Goal: Transaction & Acquisition: Purchase product/service

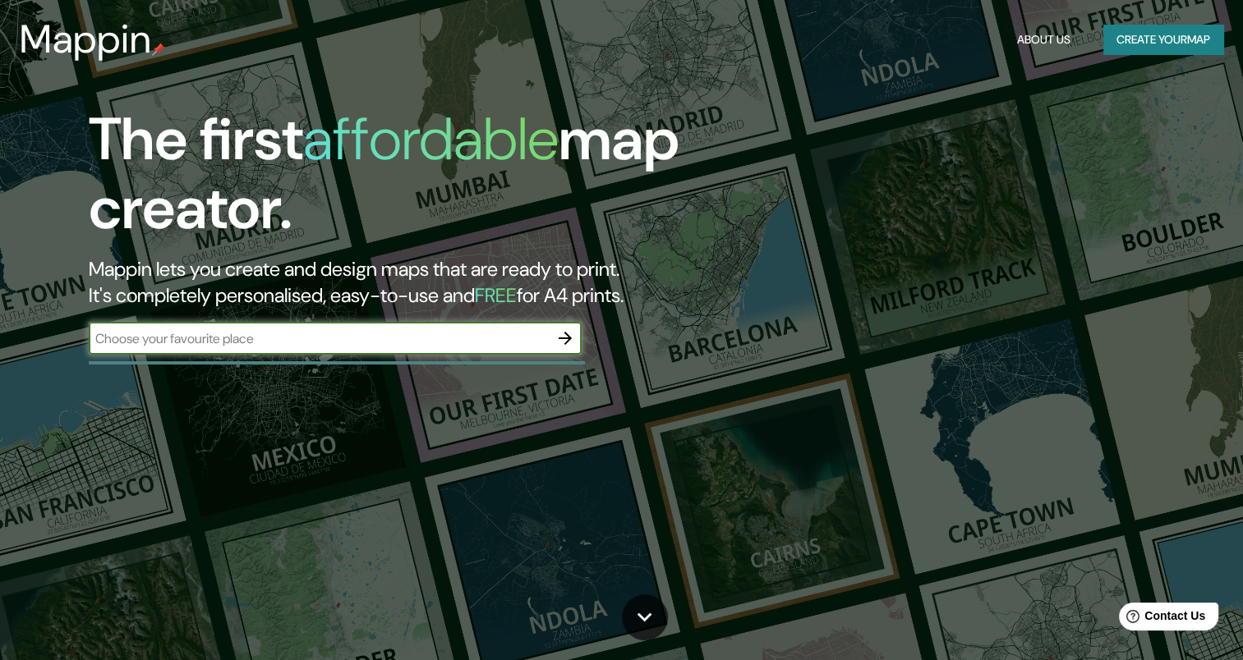
click at [274, 345] on input "text" at bounding box center [319, 338] width 460 height 19
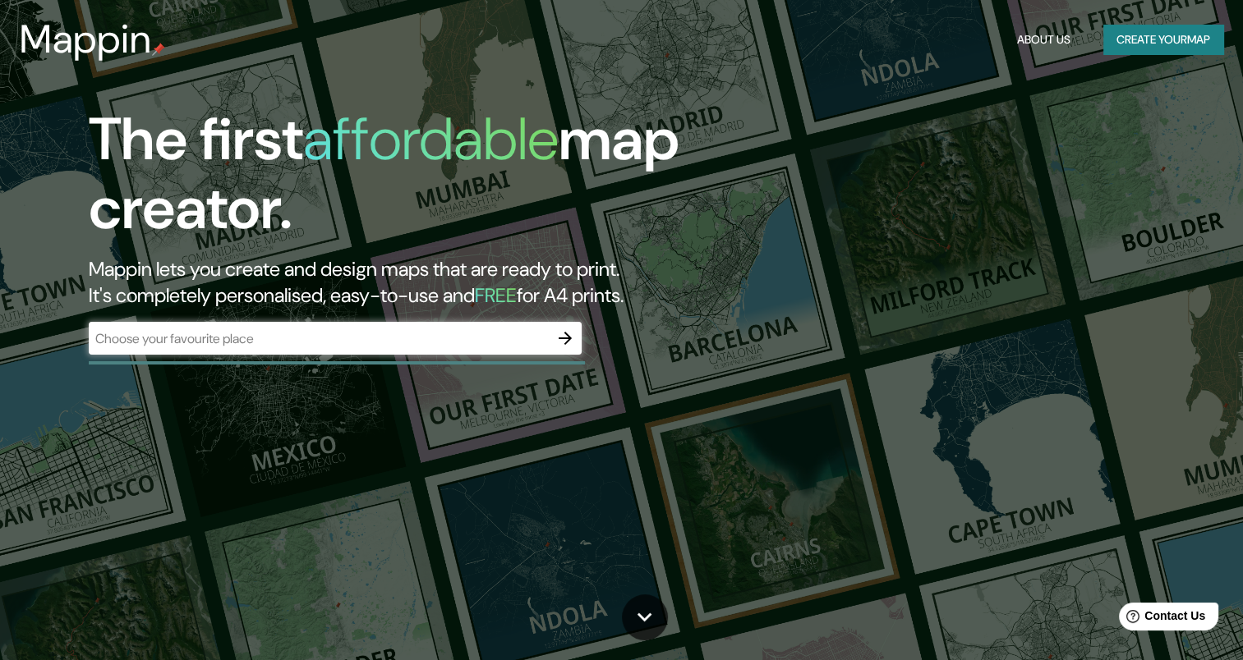
click at [227, 253] on h1 "The first affordable map creator." at bounding box center [400, 180] width 622 height 151
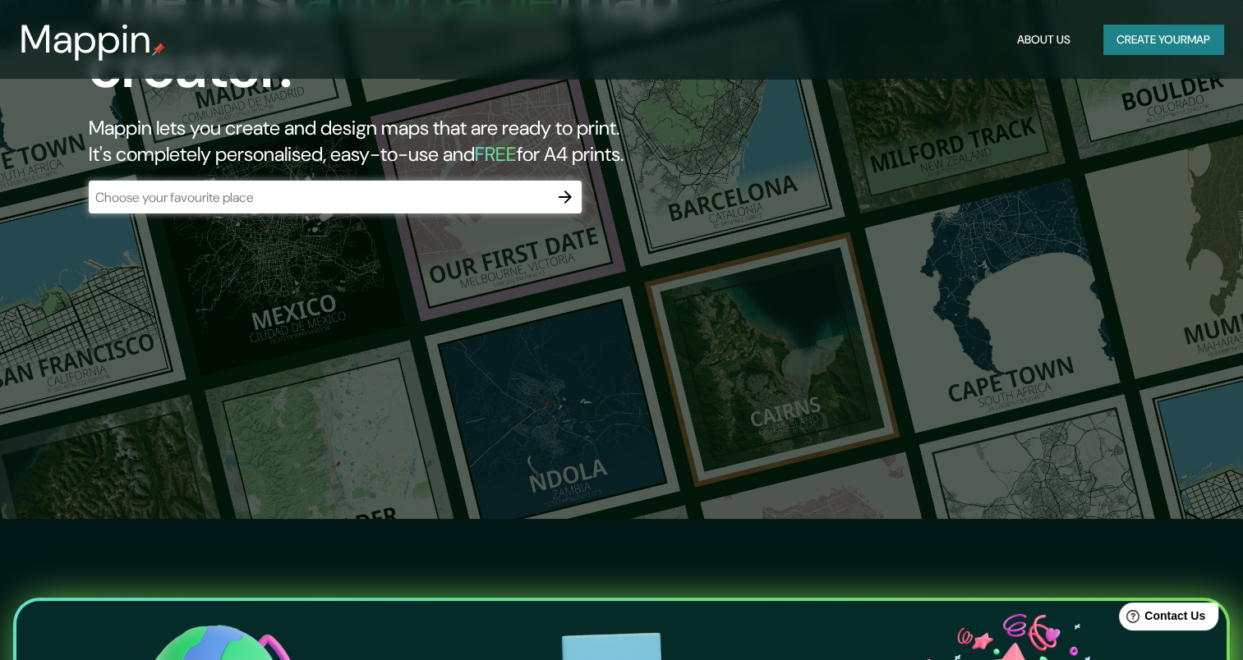
scroll to position [107, 0]
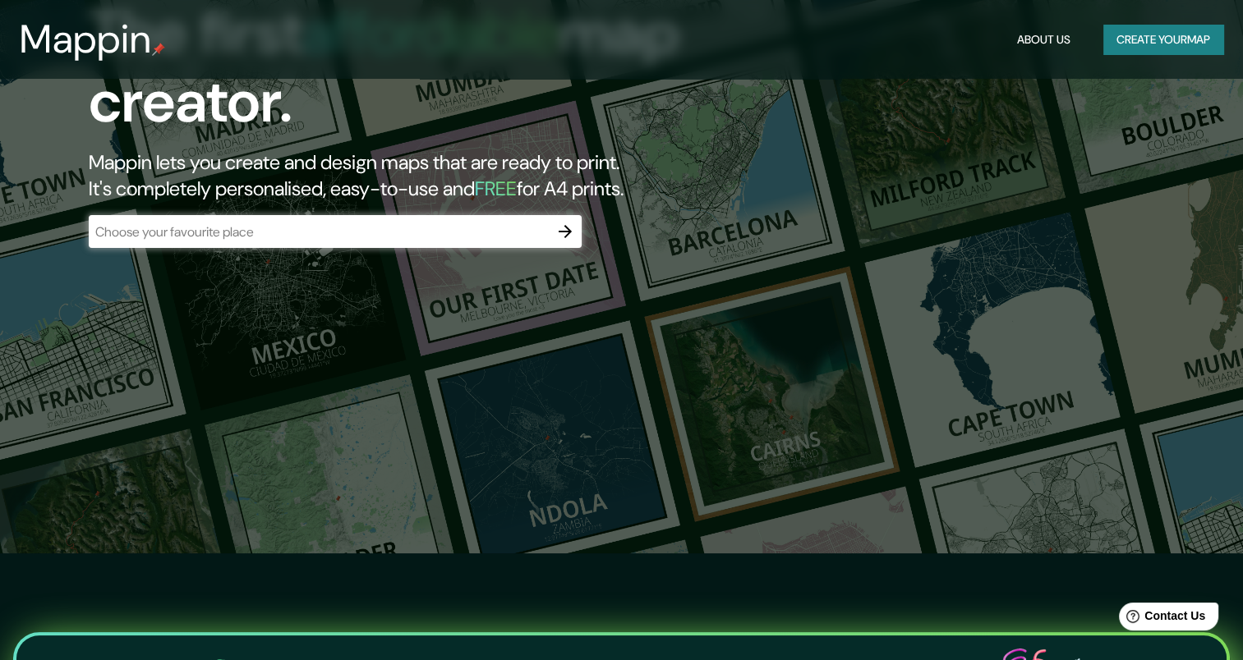
click at [251, 232] on input "text" at bounding box center [319, 232] width 460 height 19
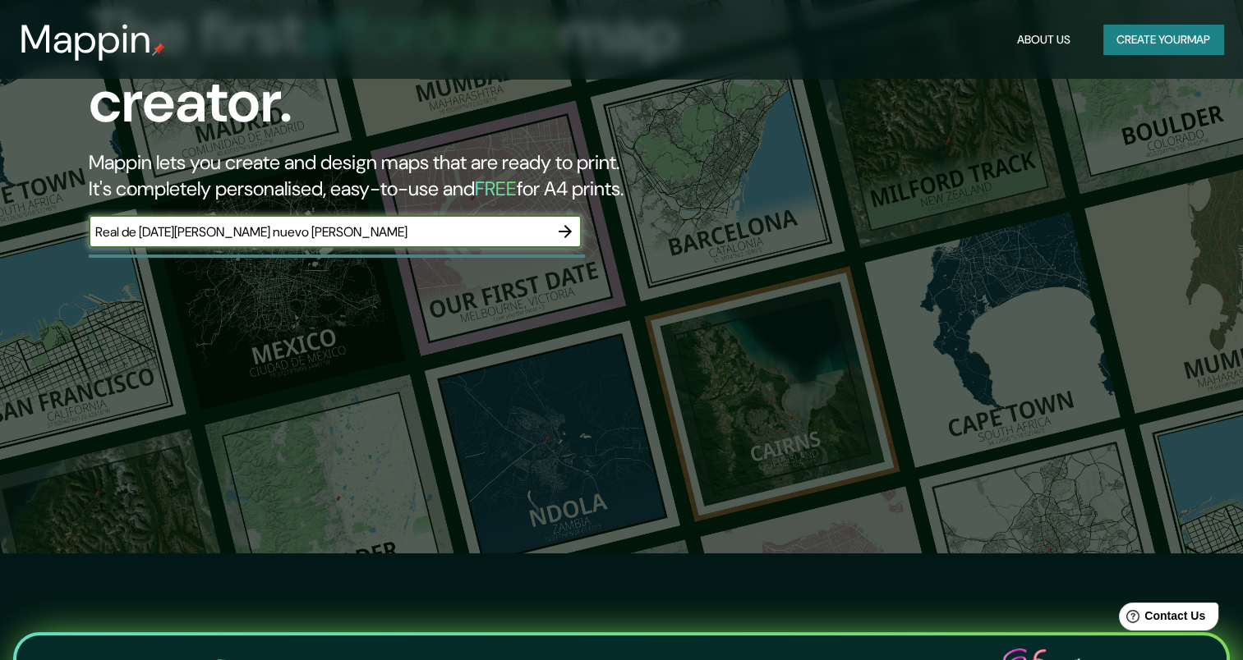
type input "Real de [DATE][PERSON_NAME] nuevo [PERSON_NAME]"
click at [571, 227] on icon "button" at bounding box center [565, 232] width 20 height 20
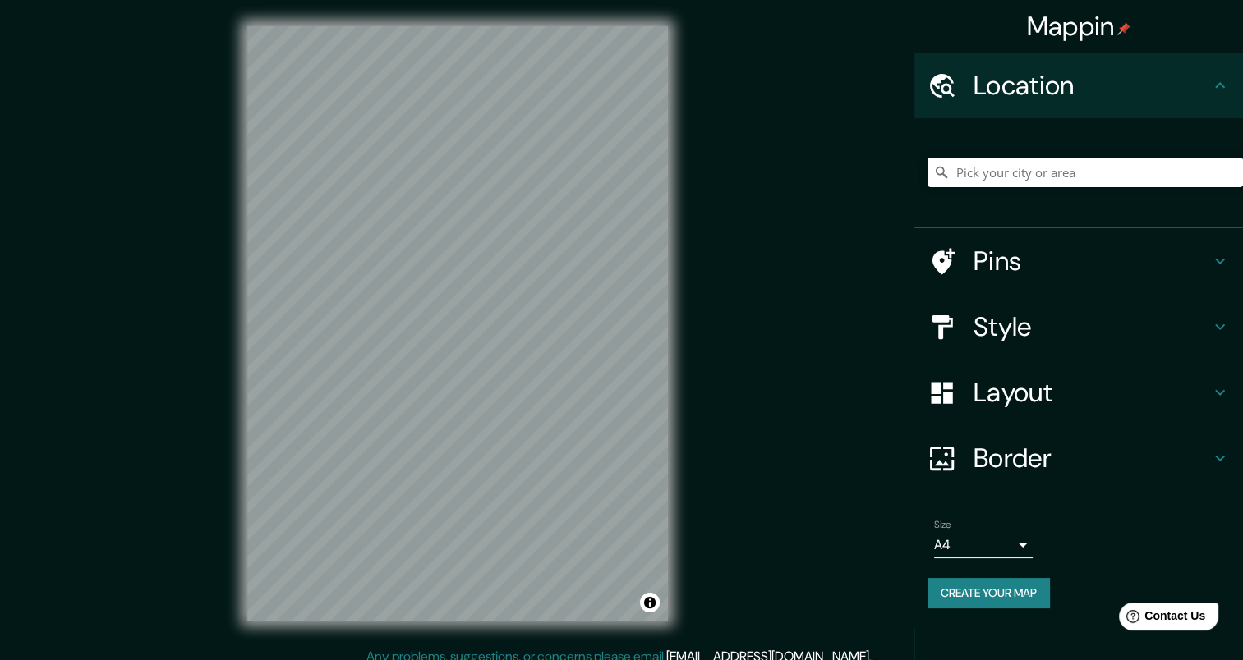
click at [1119, 94] on h4 "Location" at bounding box center [1091, 85] width 237 height 33
click at [1119, 159] on input "Pick your city or area" at bounding box center [1084, 173] width 315 height 30
type input "[GEOGRAPHIC_DATA], [GEOGRAPHIC_DATA][PERSON_NAME], [GEOGRAPHIC_DATA]"
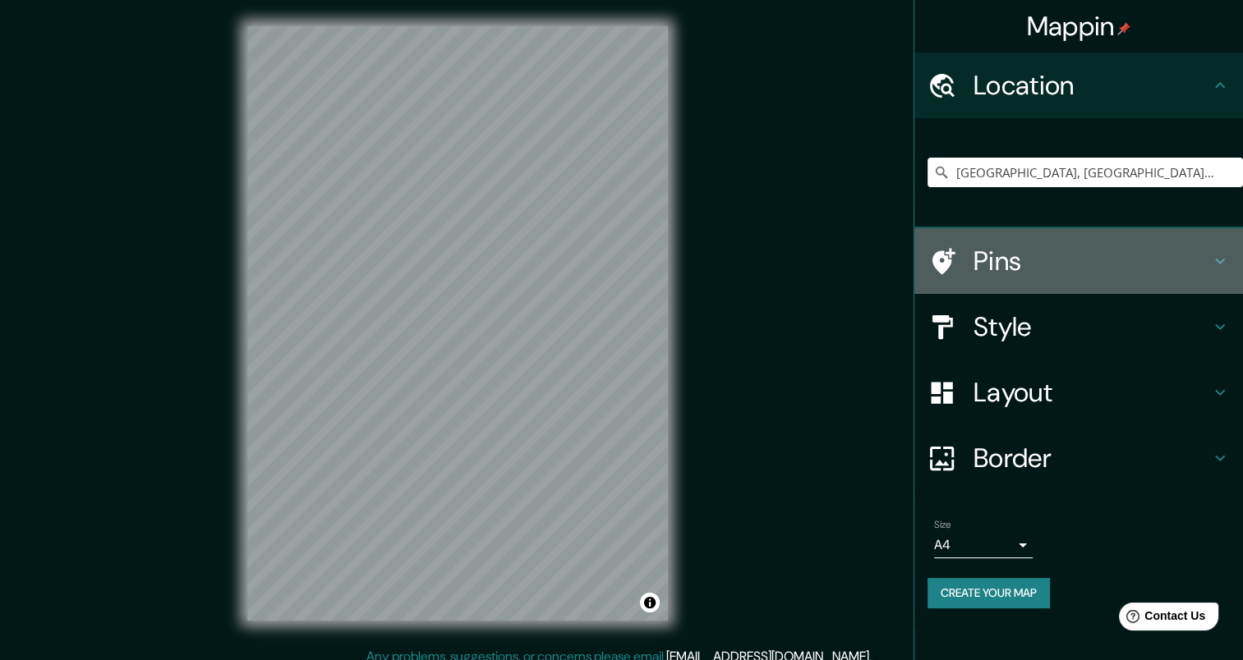
click at [1042, 251] on h4 "Pins" at bounding box center [1091, 261] width 237 height 33
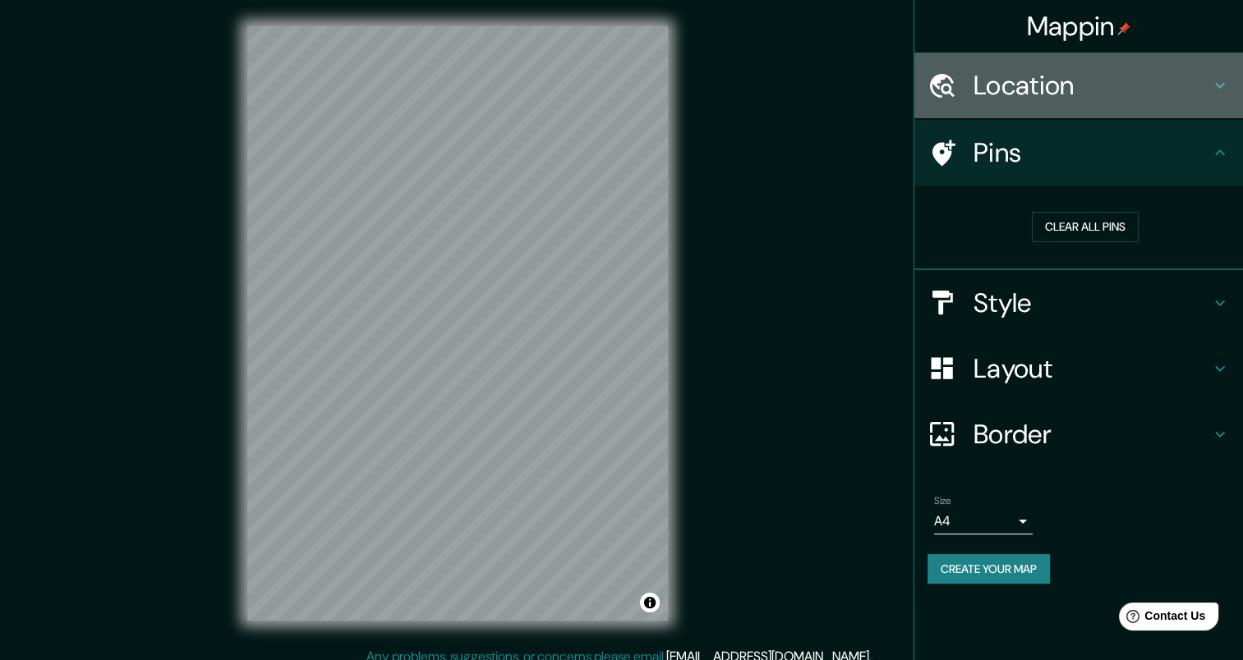
click at [1062, 105] on div "Location" at bounding box center [1078, 86] width 329 height 66
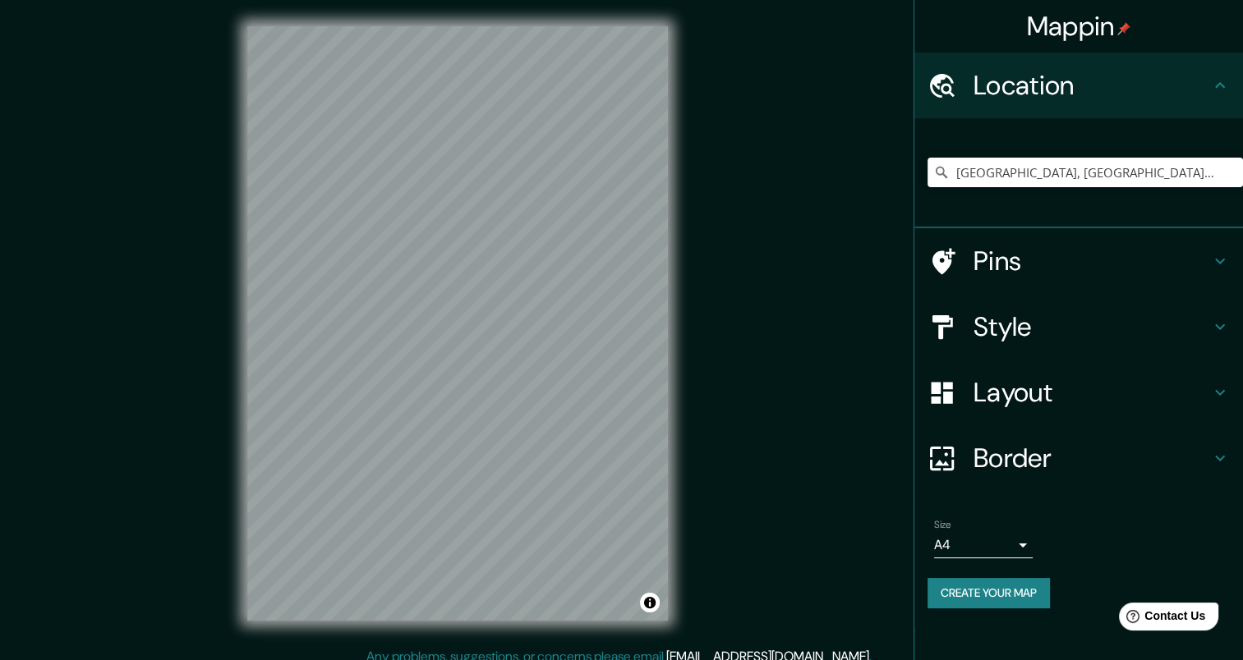
click at [1079, 269] on h4 "Pins" at bounding box center [1091, 261] width 237 height 33
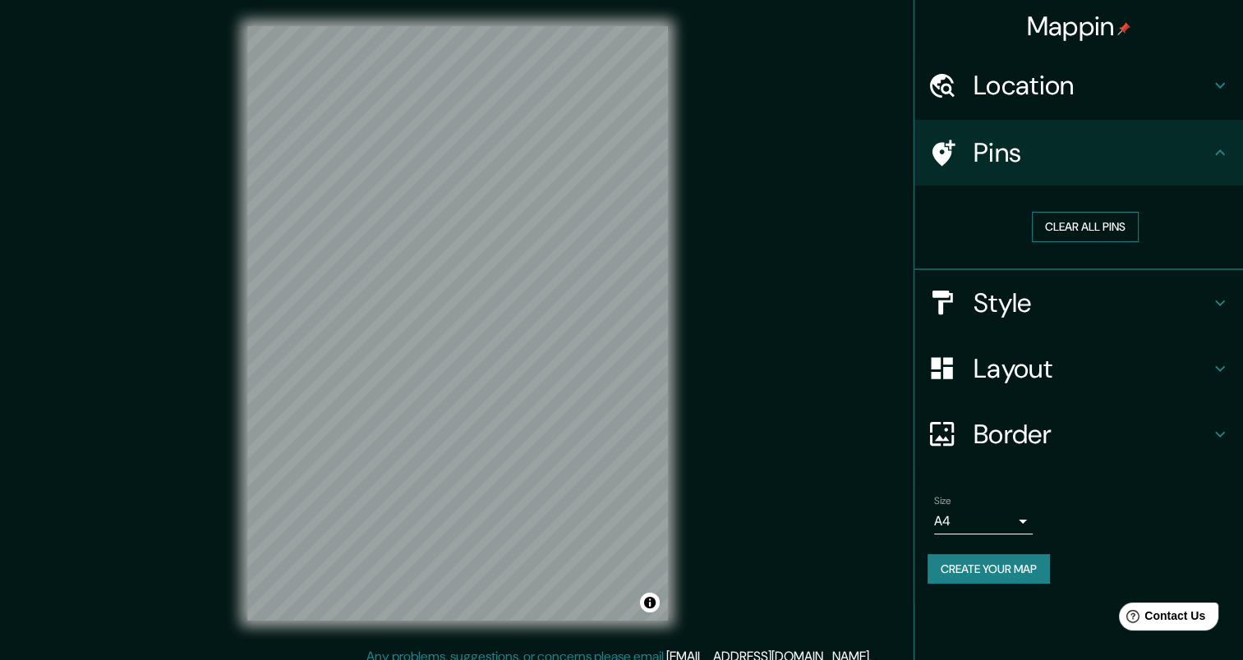
click at [1068, 234] on button "Clear all pins" at bounding box center [1085, 227] width 107 height 30
click at [1116, 228] on button "Clear all pins" at bounding box center [1085, 227] width 107 height 30
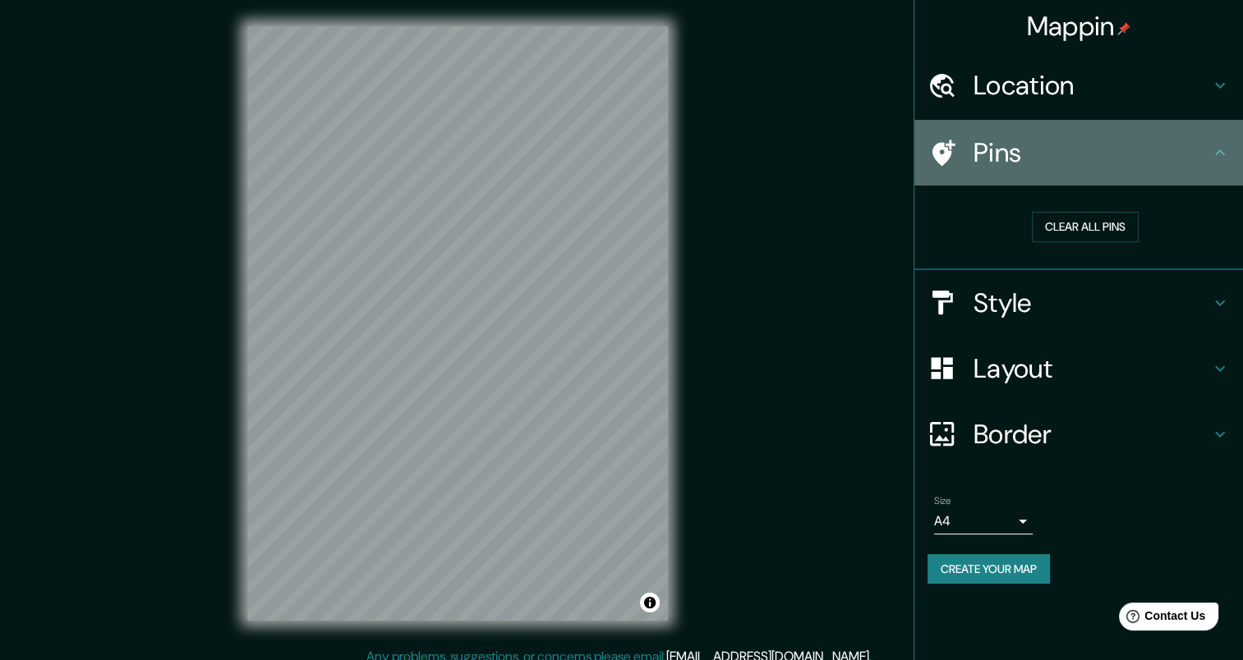
click at [1155, 161] on h4 "Pins" at bounding box center [1091, 152] width 237 height 33
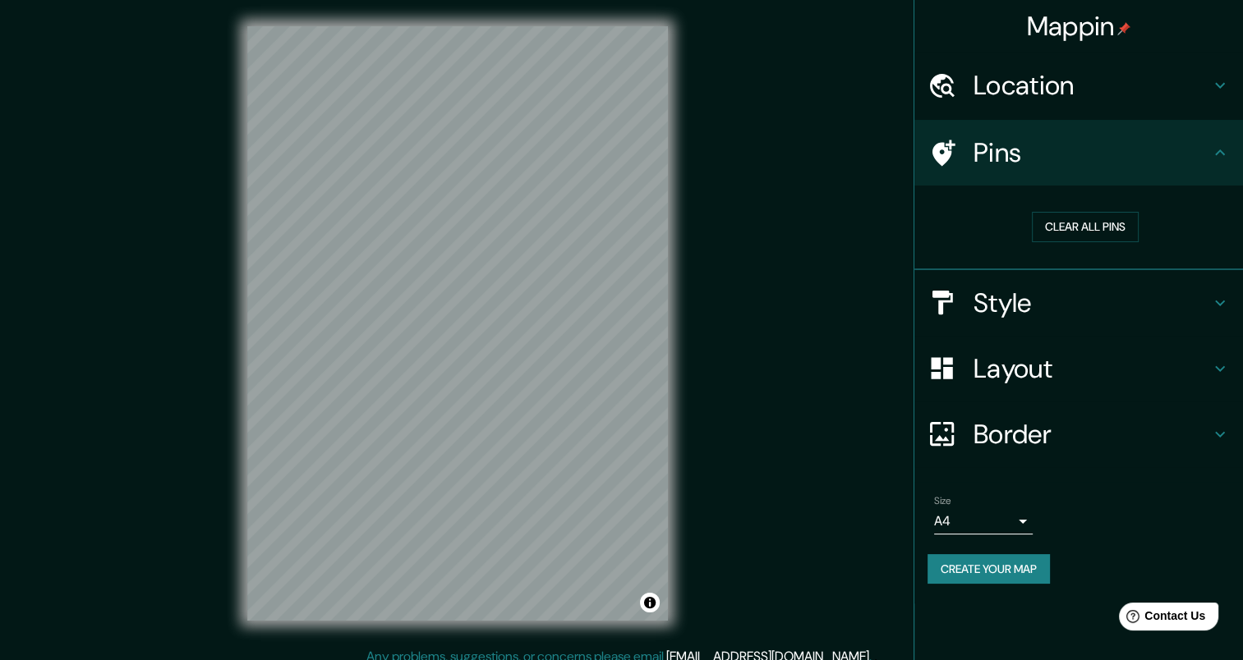
click at [1215, 154] on icon at bounding box center [1220, 153] width 20 height 20
click at [1035, 292] on h4 "Style" at bounding box center [1091, 303] width 237 height 33
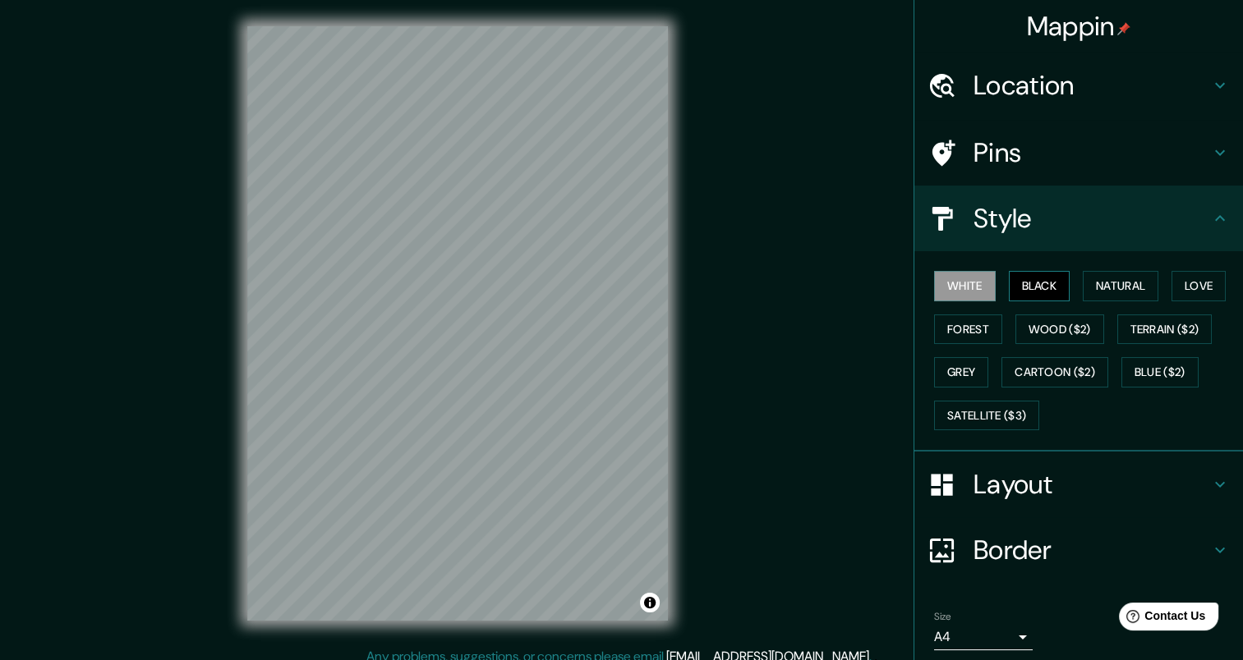
click at [1034, 292] on button "Black" at bounding box center [1040, 286] width 62 height 30
click at [1083, 286] on button "Natural" at bounding box center [1121, 286] width 76 height 30
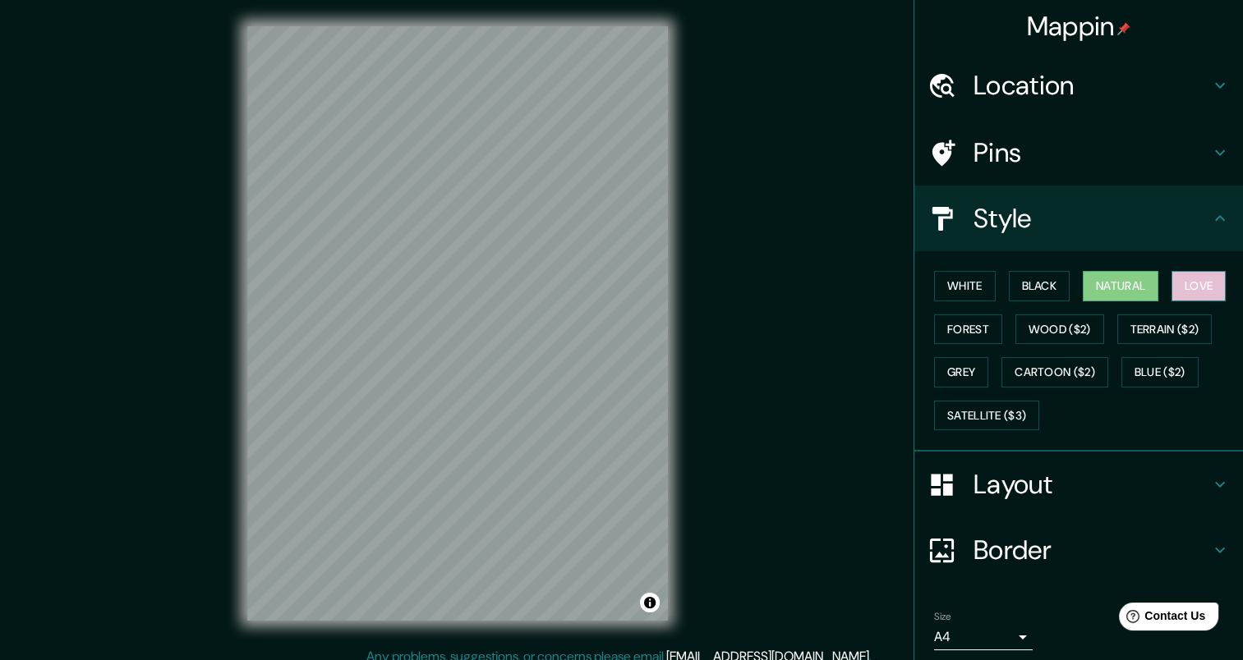
click at [1176, 285] on button "Love" at bounding box center [1198, 286] width 54 height 30
click at [959, 324] on button "Forest" at bounding box center [968, 330] width 68 height 30
click at [1056, 309] on div "White Black Natural Love Forest Wood ($2) Terrain ($2) Grey Cartoon ($2) Blue (…" at bounding box center [1084, 351] width 315 height 173
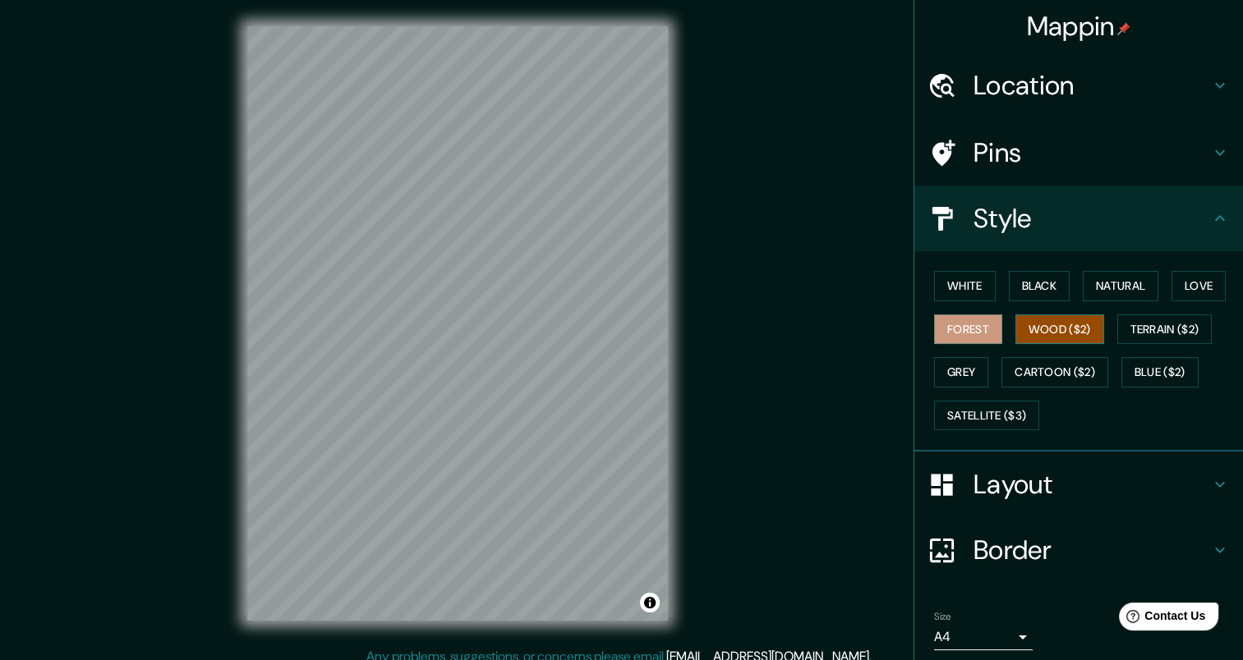
click at [1050, 319] on button "Wood ($2)" at bounding box center [1059, 330] width 89 height 30
click at [1131, 325] on button "Terrain ($2)" at bounding box center [1164, 330] width 95 height 30
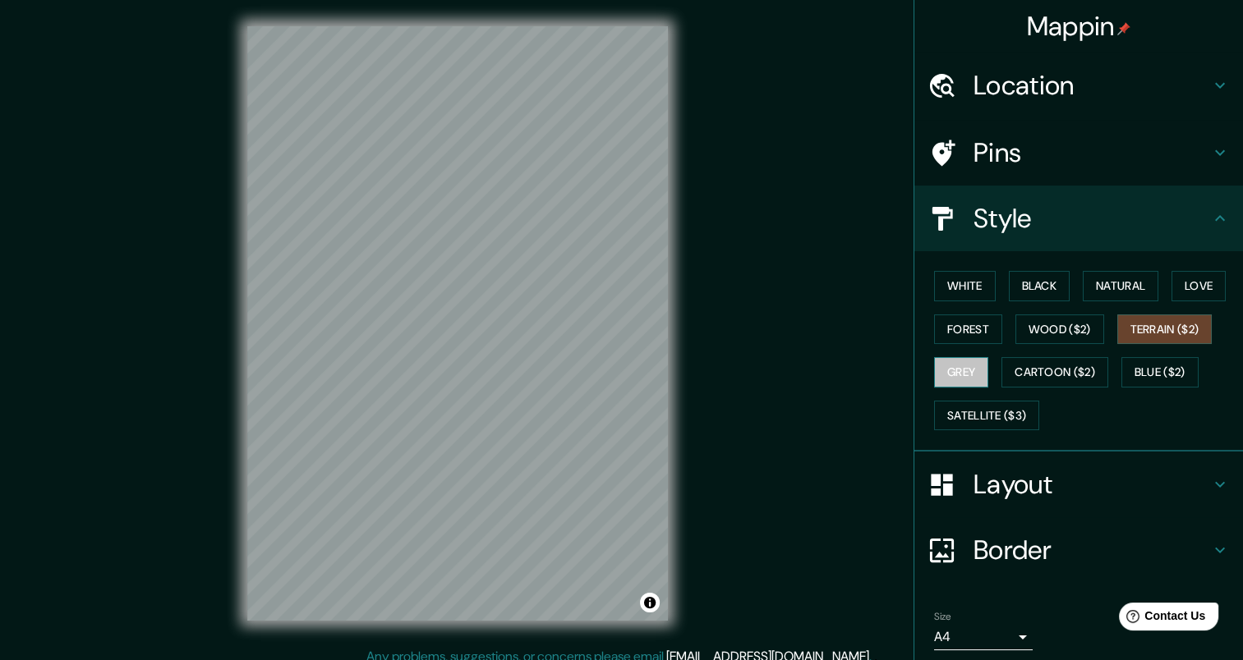
click at [939, 379] on button "Grey" at bounding box center [961, 372] width 54 height 30
click at [958, 406] on button "Satellite ($3)" at bounding box center [986, 416] width 105 height 30
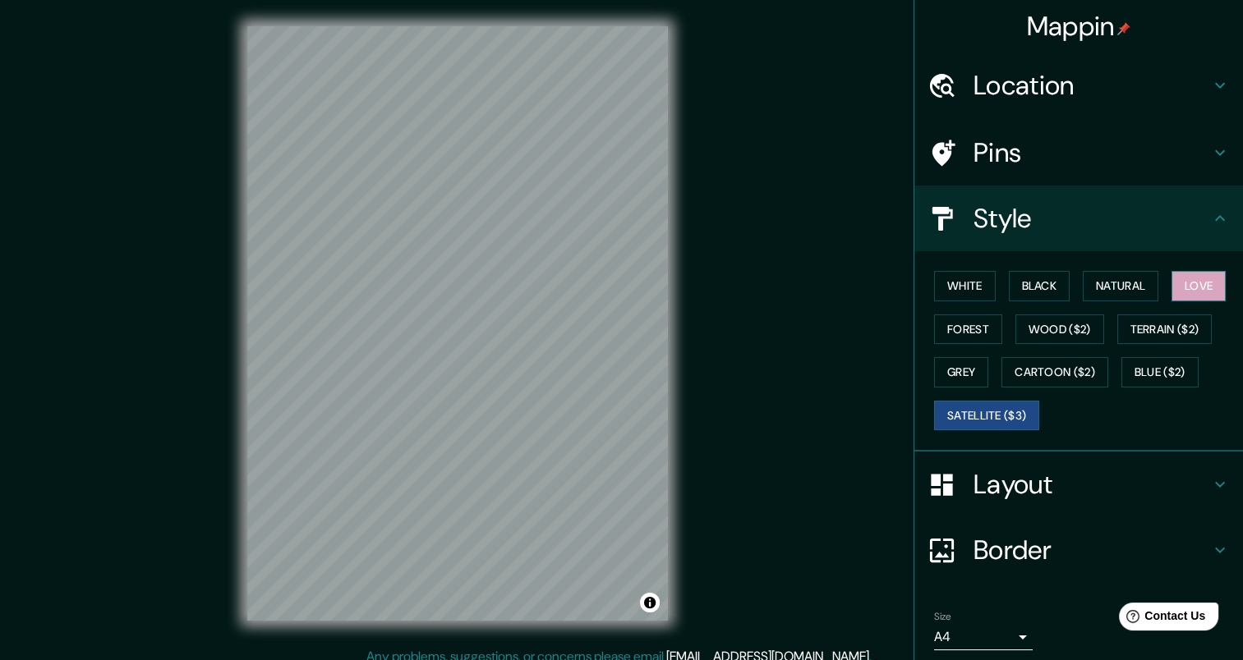
click at [1174, 274] on button "Love" at bounding box center [1198, 286] width 54 height 30
click at [1143, 279] on button "Natural" at bounding box center [1121, 286] width 76 height 30
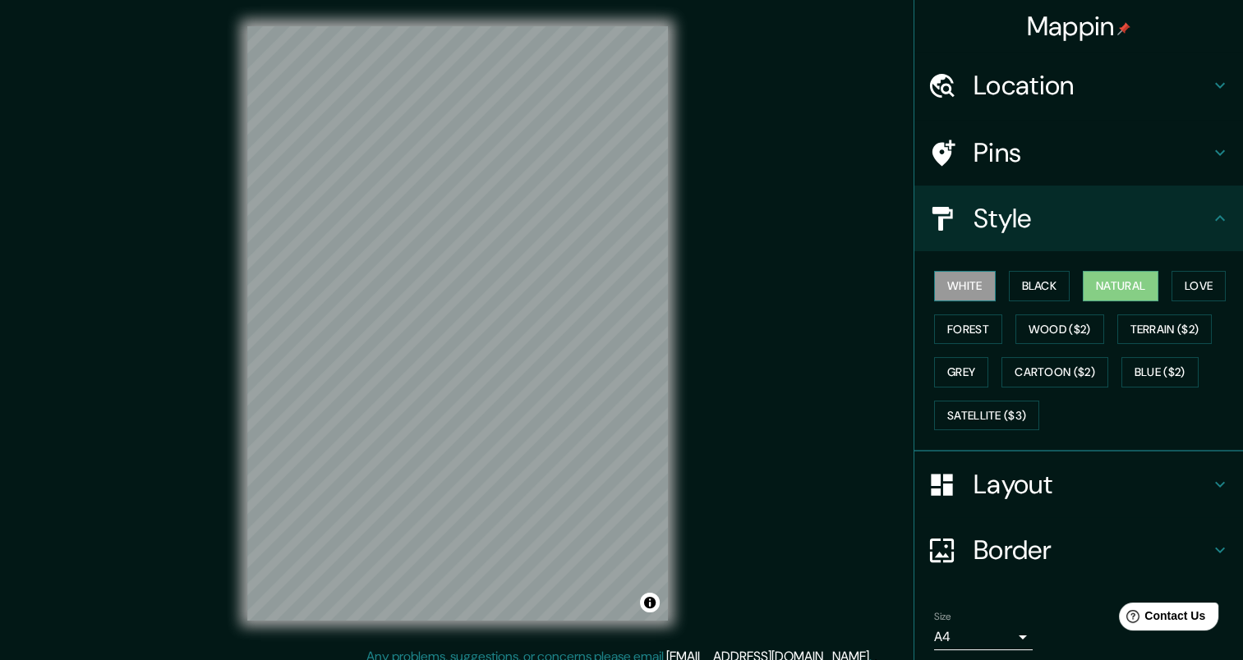
click at [959, 283] on button "White" at bounding box center [965, 286] width 62 height 30
click at [1014, 283] on button "Black" at bounding box center [1040, 286] width 62 height 30
click at [1086, 283] on button "Natural" at bounding box center [1121, 286] width 76 height 30
click at [959, 282] on button "White" at bounding box center [965, 286] width 62 height 30
click at [1120, 281] on button "Natural" at bounding box center [1121, 286] width 76 height 30
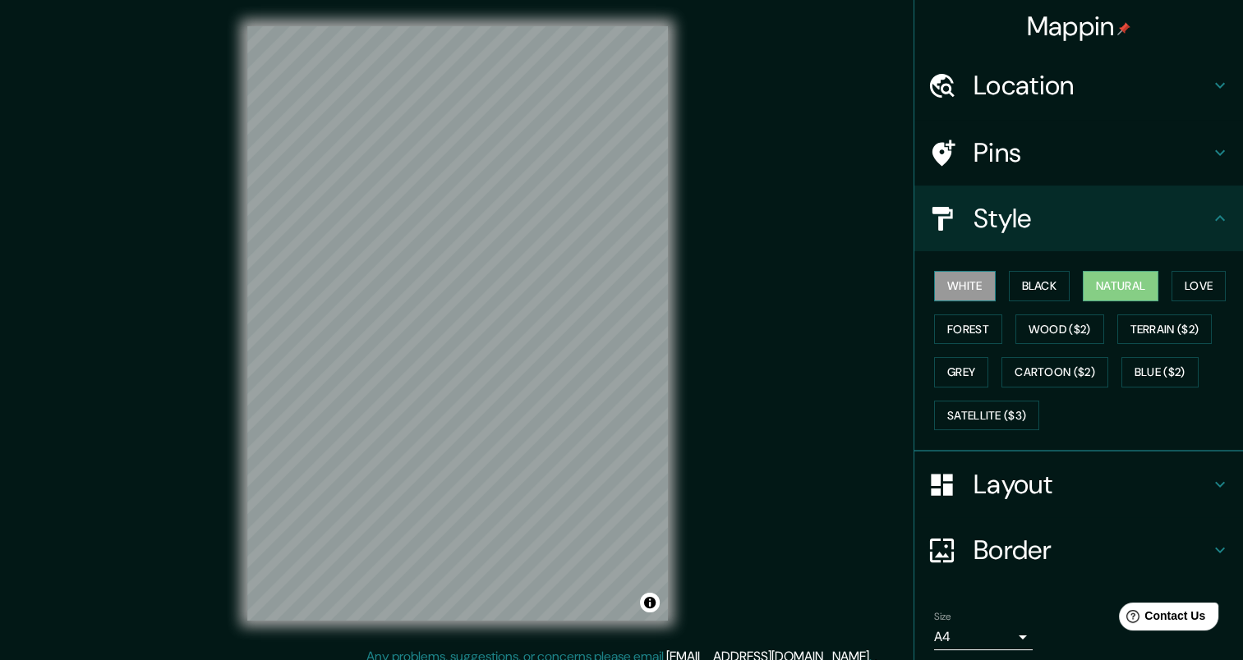
click at [961, 293] on button "White" at bounding box center [965, 286] width 62 height 30
click at [1097, 295] on button "Natural" at bounding box center [1121, 286] width 76 height 30
click at [953, 283] on button "White" at bounding box center [965, 286] width 62 height 30
click at [1096, 280] on button "Natural" at bounding box center [1121, 286] width 76 height 30
click at [946, 289] on button "White" at bounding box center [965, 286] width 62 height 30
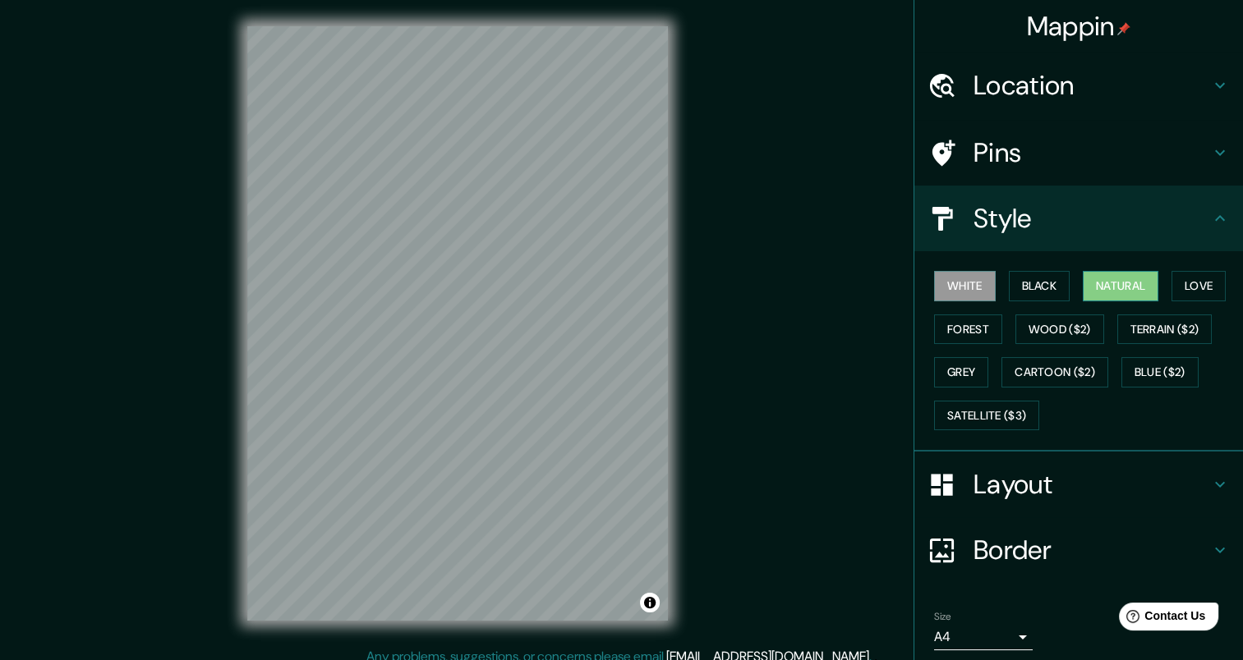
click at [1094, 289] on button "Natural" at bounding box center [1121, 286] width 76 height 30
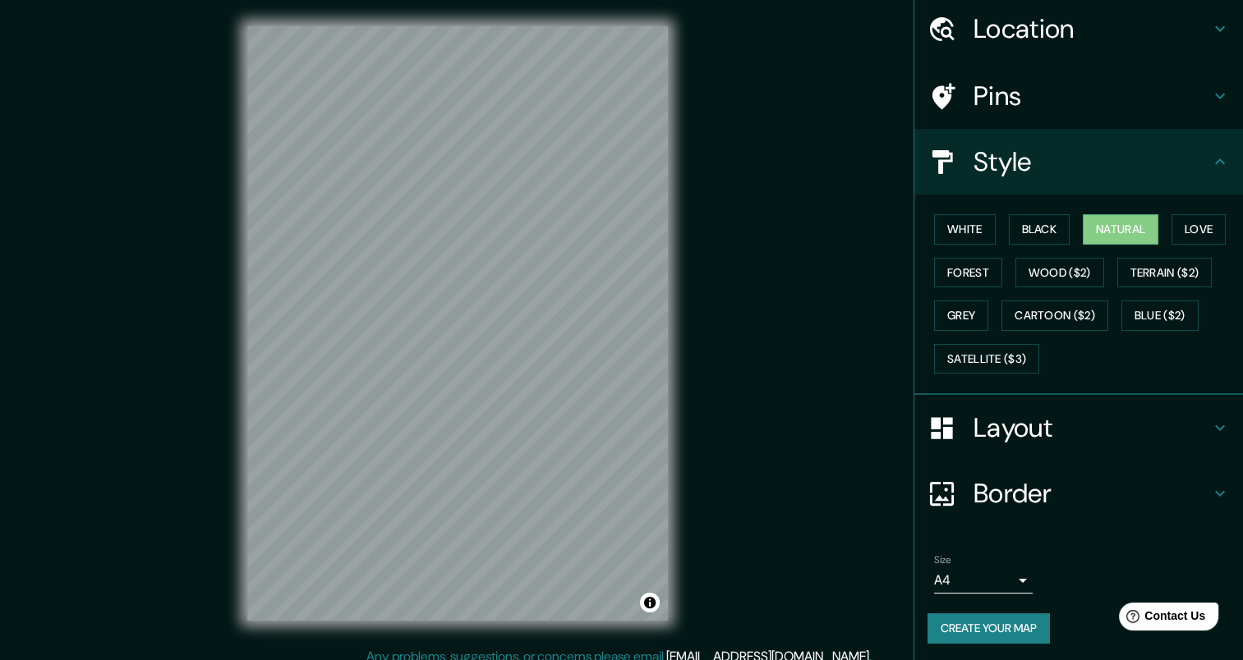
click at [1130, 412] on h4 "Layout" at bounding box center [1091, 428] width 237 height 33
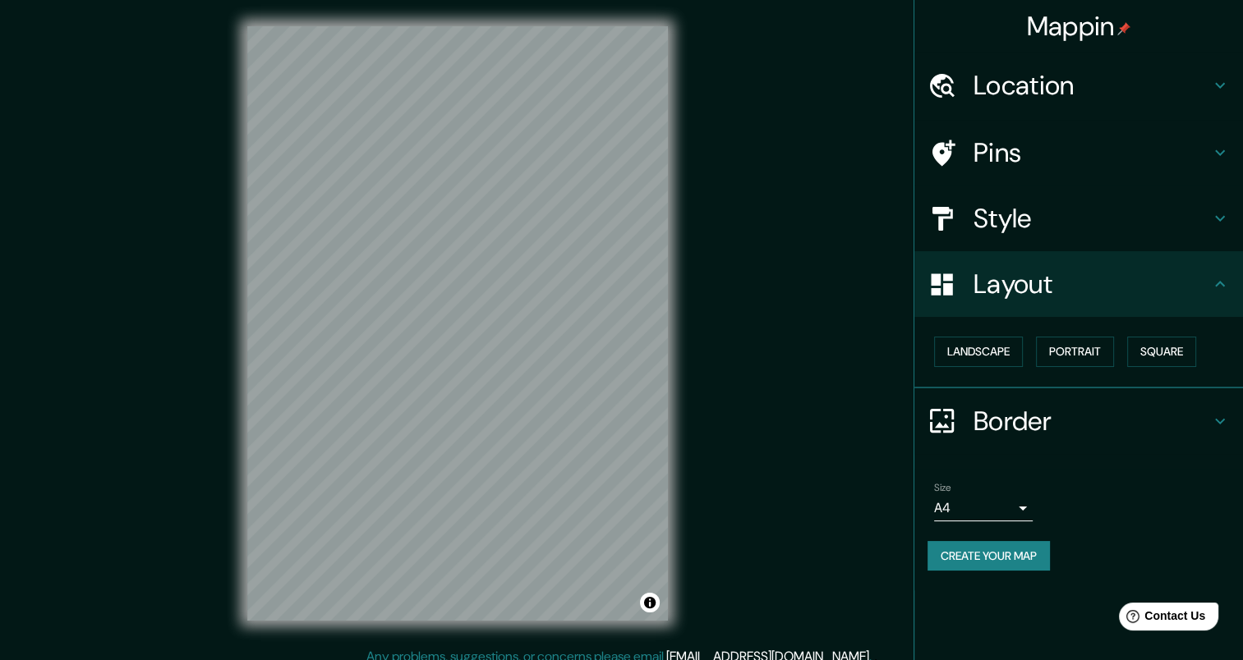
scroll to position [13, 0]
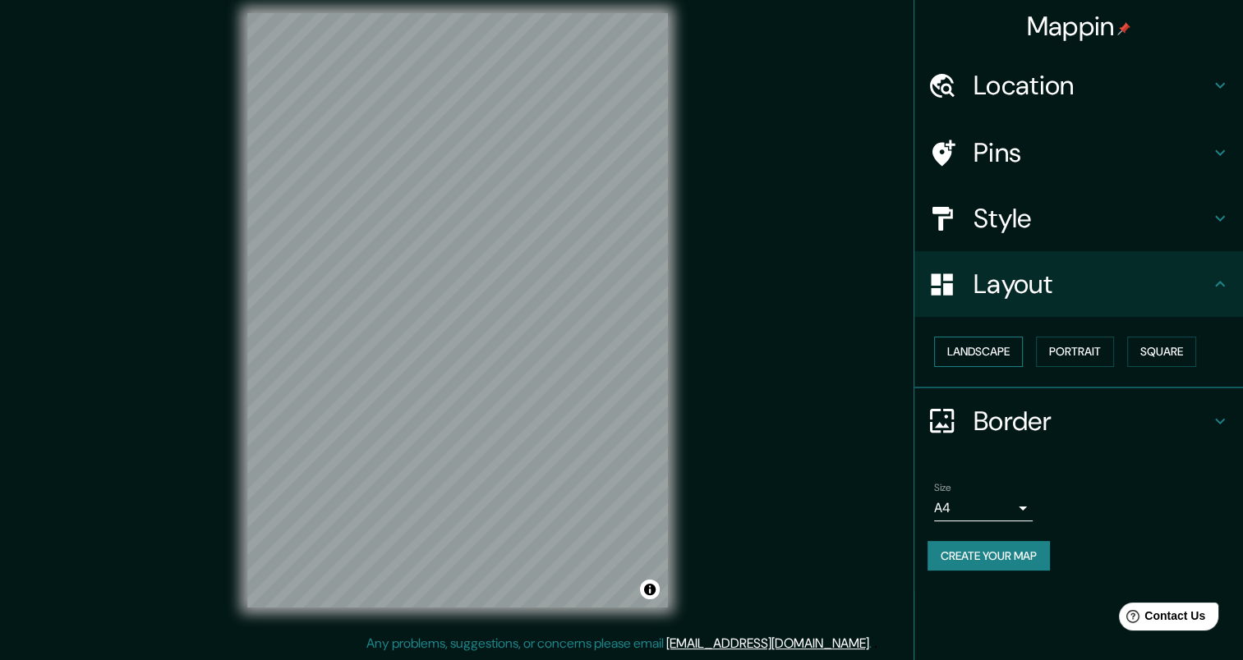
click at [987, 358] on button "Landscape" at bounding box center [978, 352] width 89 height 30
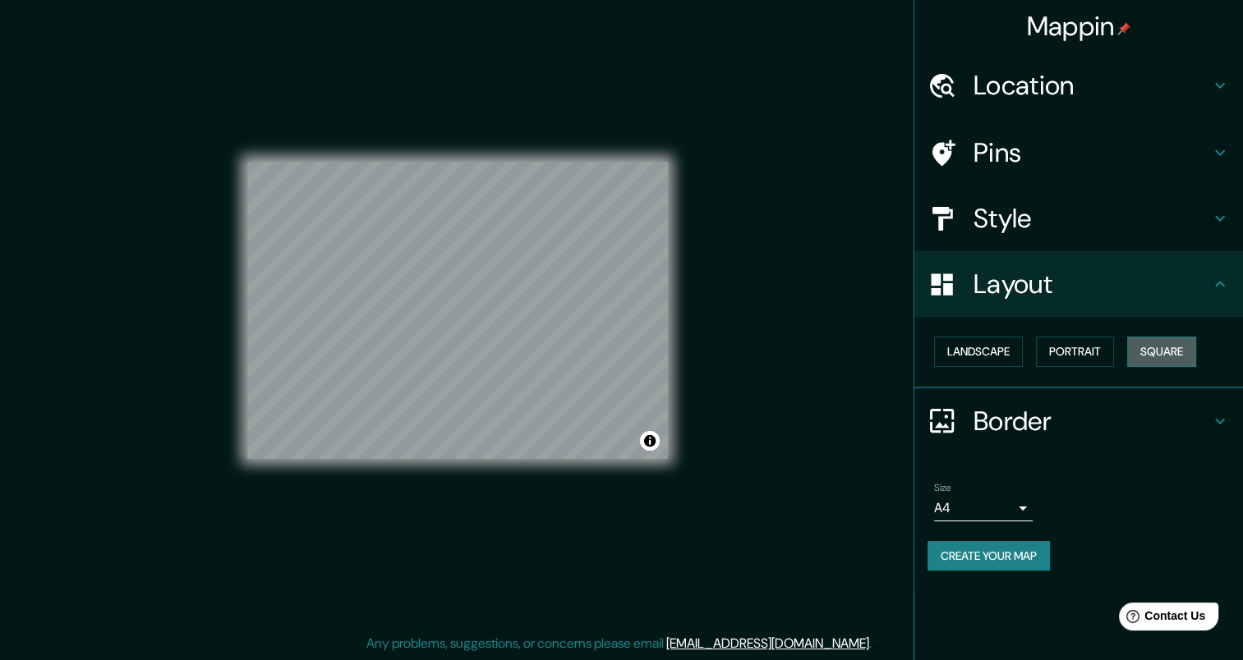
click at [1150, 346] on button "Square" at bounding box center [1161, 352] width 69 height 30
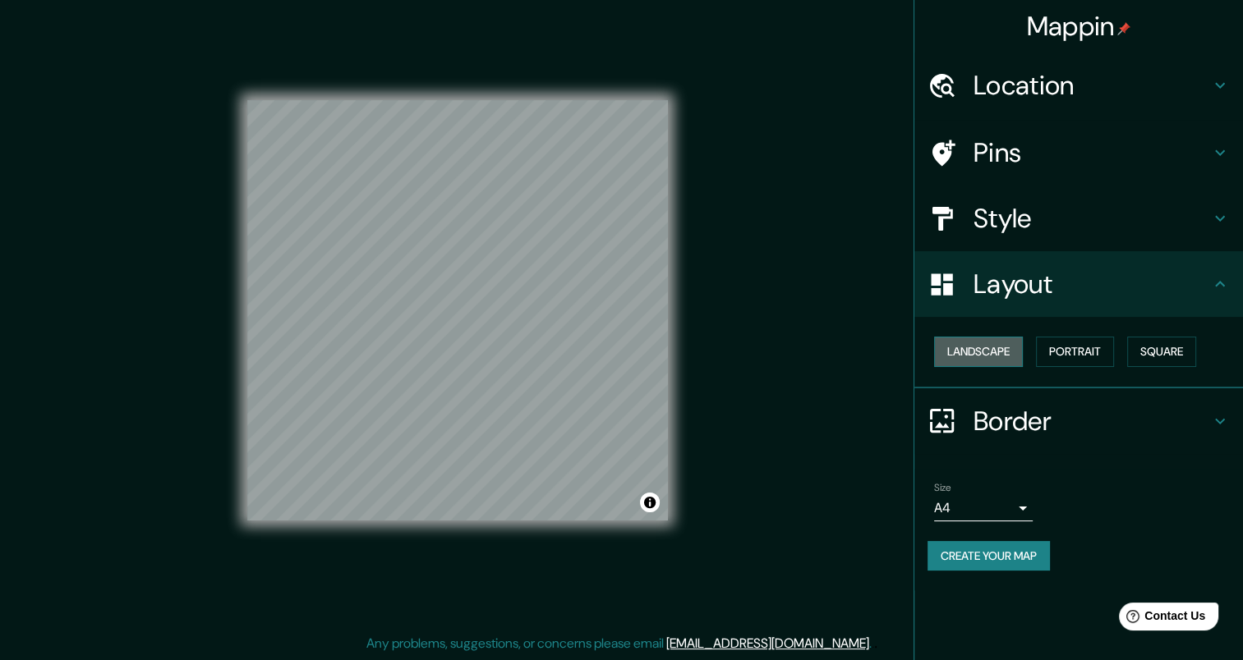
click at [974, 351] on button "Landscape" at bounding box center [978, 352] width 89 height 30
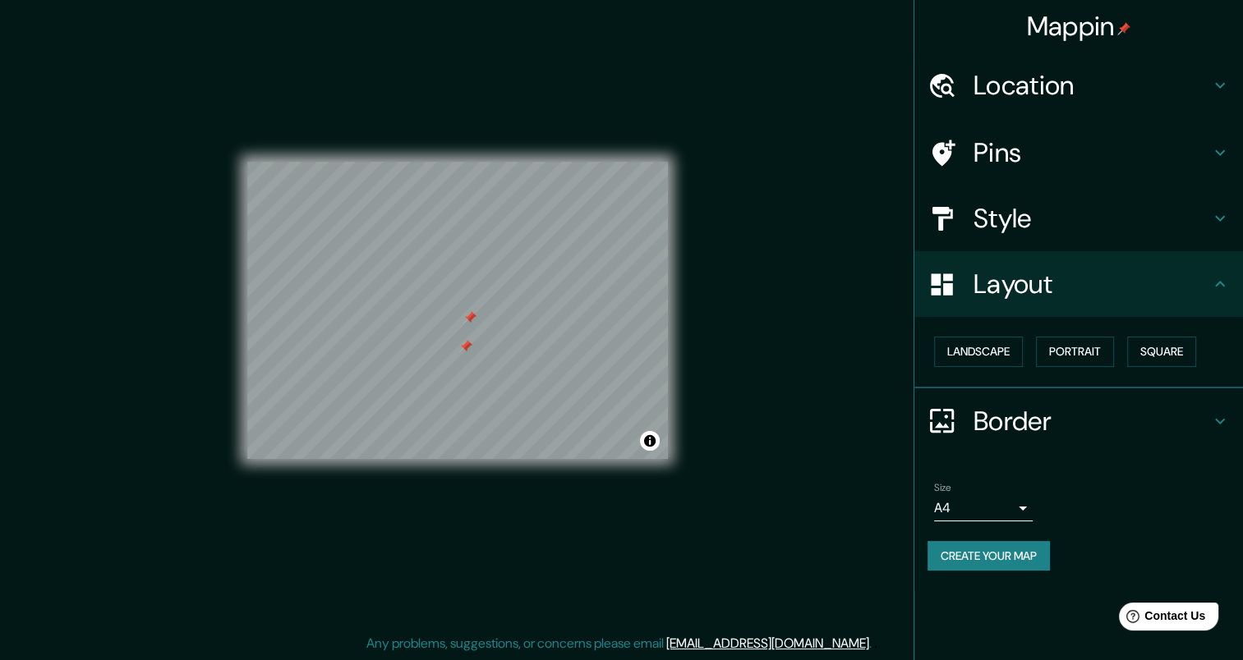
click at [460, 352] on div at bounding box center [465, 346] width 13 height 13
click at [1075, 358] on button "Portrait" at bounding box center [1075, 352] width 78 height 30
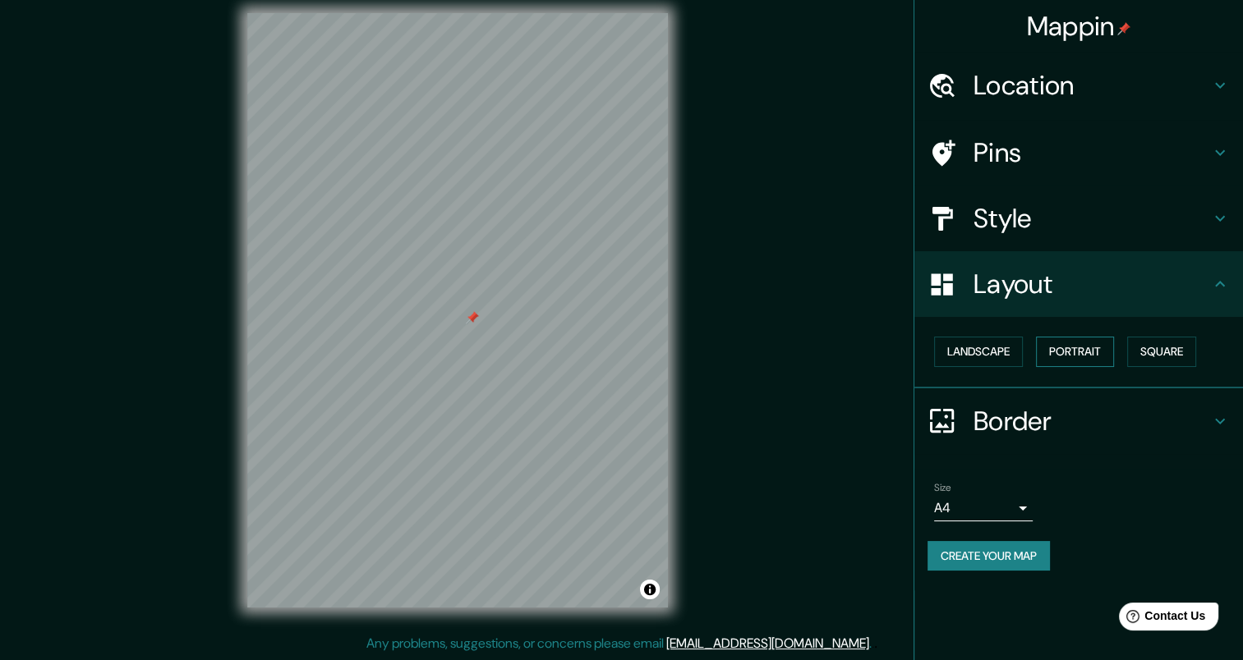
click at [1074, 347] on button "Portrait" at bounding box center [1075, 352] width 78 height 30
click at [1160, 338] on button "Square" at bounding box center [1161, 352] width 69 height 30
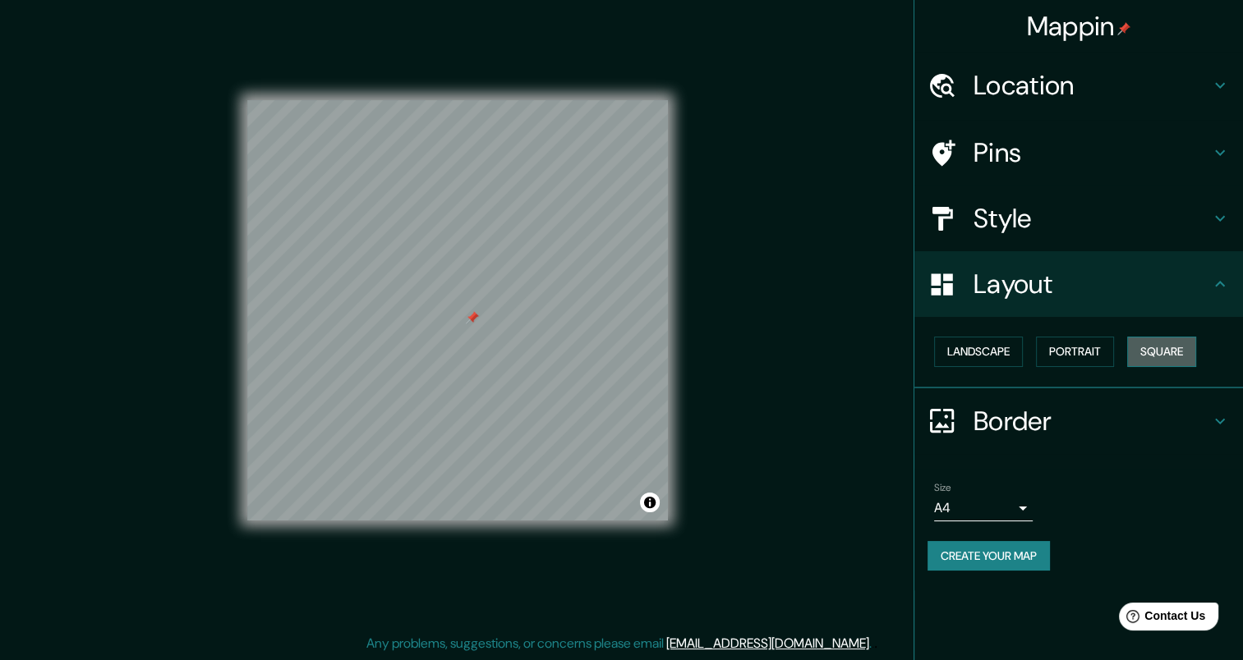
click at [1150, 349] on button "Square" at bounding box center [1161, 352] width 69 height 30
click at [979, 358] on button "Landscape" at bounding box center [978, 352] width 89 height 30
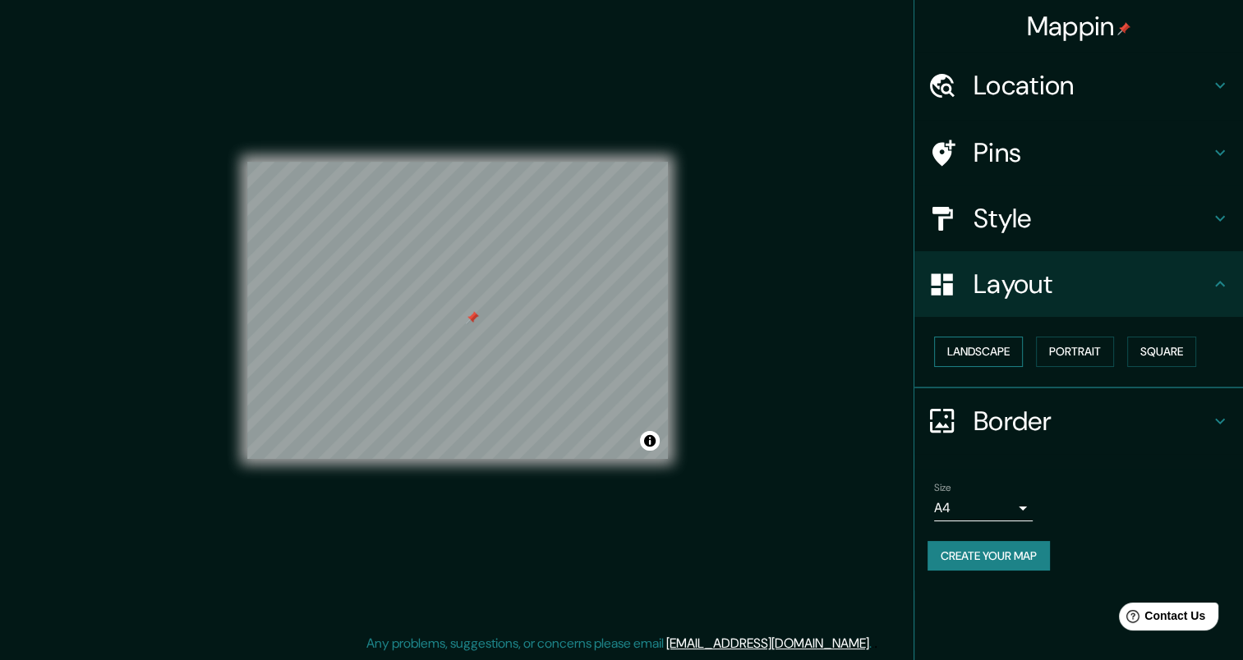
click at [979, 358] on button "Landscape" at bounding box center [978, 352] width 89 height 30
click at [1070, 356] on button "Portrait" at bounding box center [1075, 352] width 78 height 30
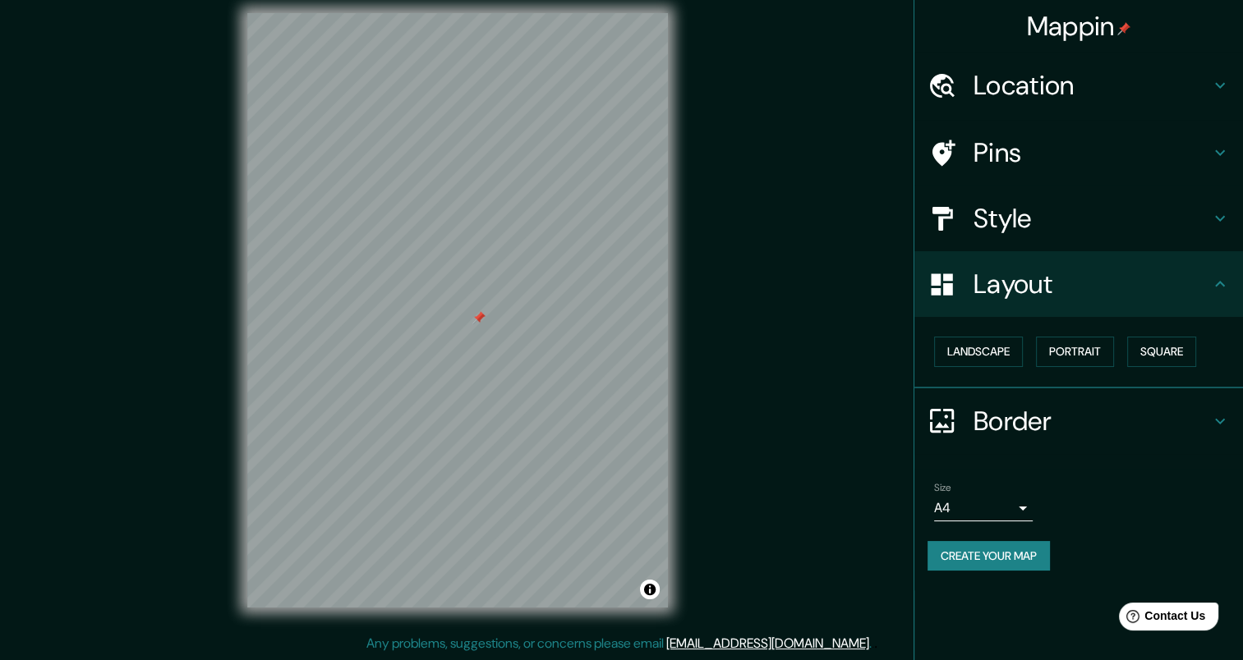
click at [473, 321] on div at bounding box center [478, 317] width 13 height 13
click at [1048, 356] on button "Portrait" at bounding box center [1075, 352] width 78 height 30
click at [1178, 344] on button "Square" at bounding box center [1161, 352] width 69 height 30
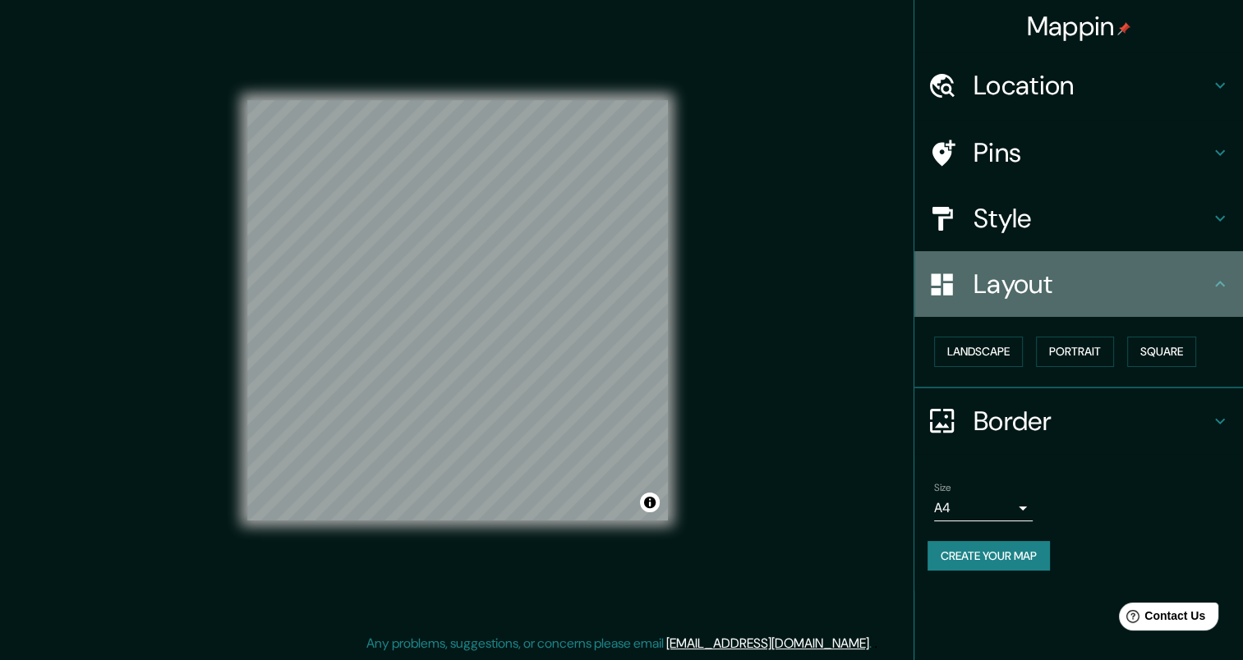
click at [1035, 282] on h4 "Layout" at bounding box center [1091, 284] width 237 height 33
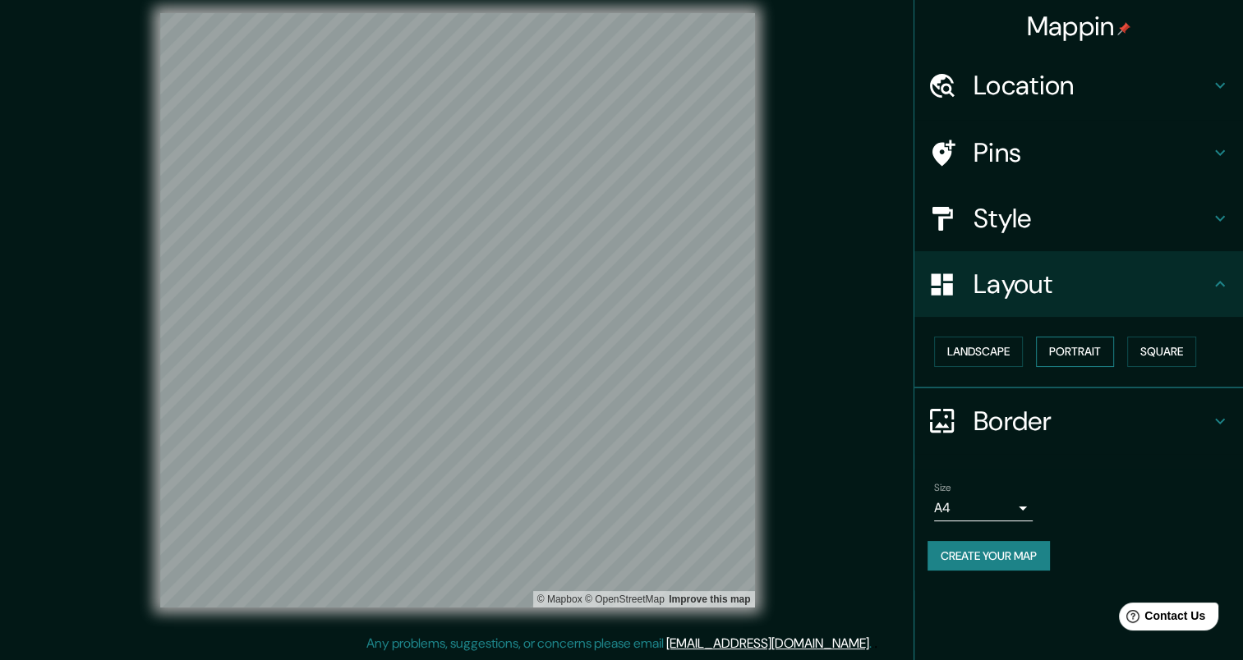
click at [1079, 357] on button "Portrait" at bounding box center [1075, 352] width 78 height 30
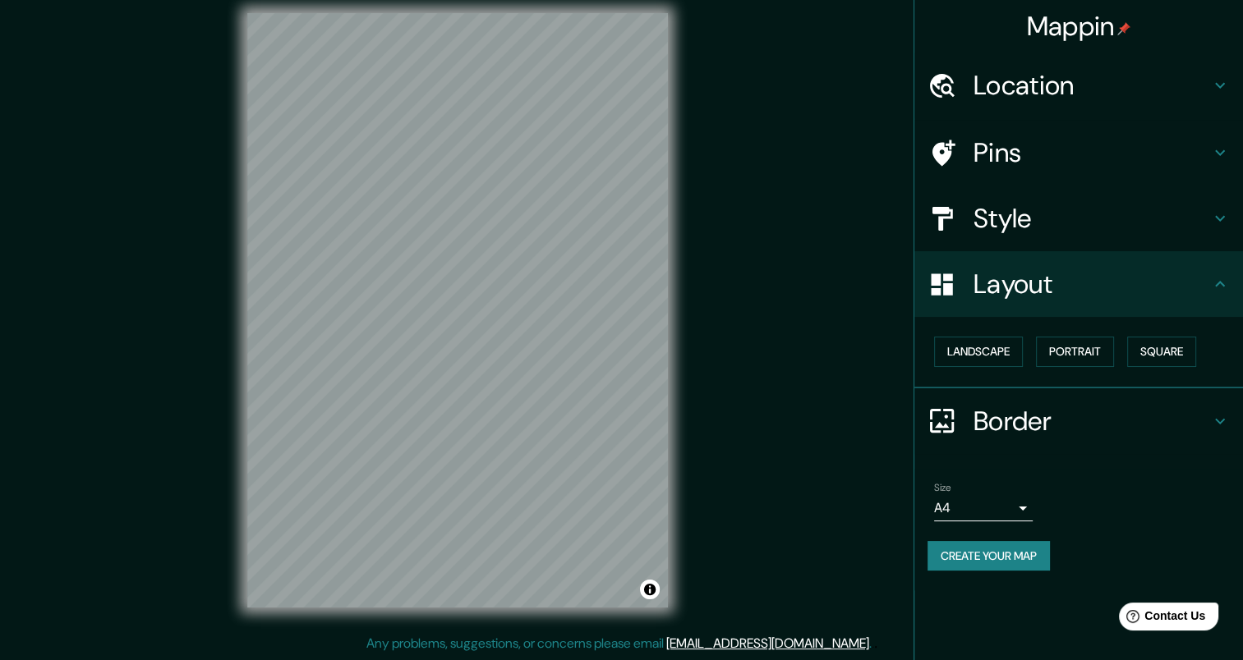
click at [929, 347] on div "Landscape [GEOGRAPHIC_DATA]" at bounding box center [1084, 352] width 315 height 44
click at [987, 342] on button "Landscape" at bounding box center [978, 352] width 89 height 30
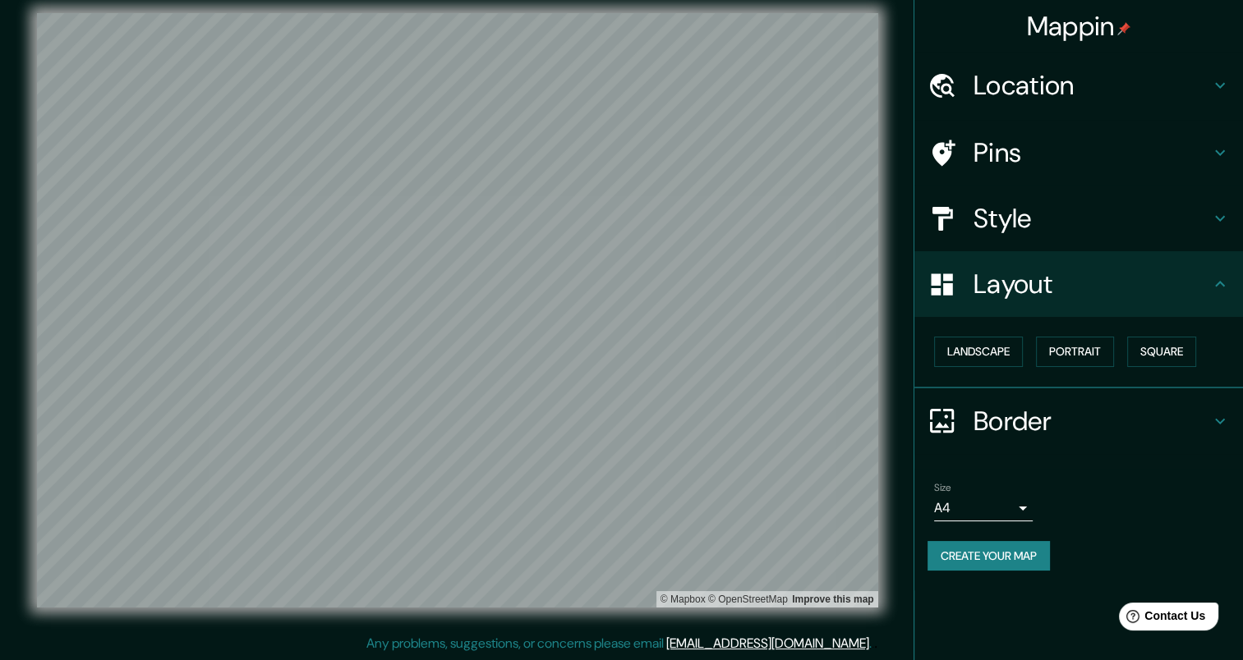
click at [1009, 437] on div "Border" at bounding box center [1078, 422] width 329 height 66
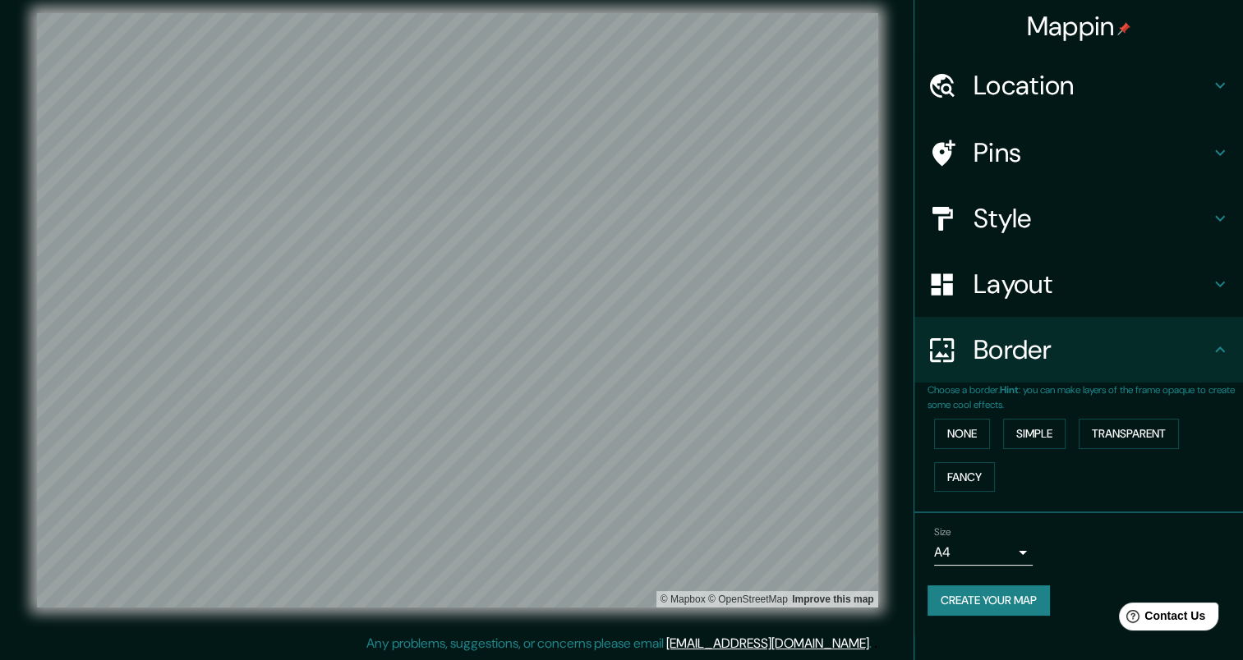
click at [1117, 301] on div "Layout" at bounding box center [1078, 284] width 329 height 66
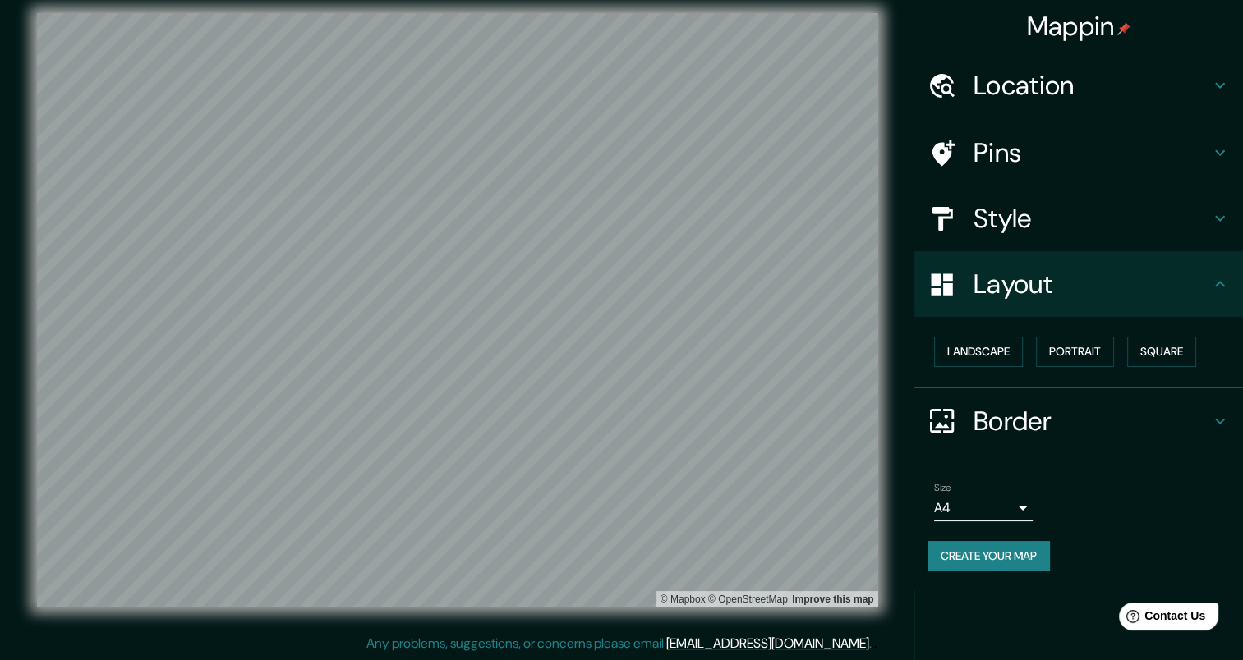
click at [1198, 289] on h4 "Layout" at bounding box center [1091, 284] width 237 height 33
click at [996, 360] on button "Landscape" at bounding box center [978, 352] width 89 height 30
click at [967, 430] on div at bounding box center [950, 421] width 46 height 29
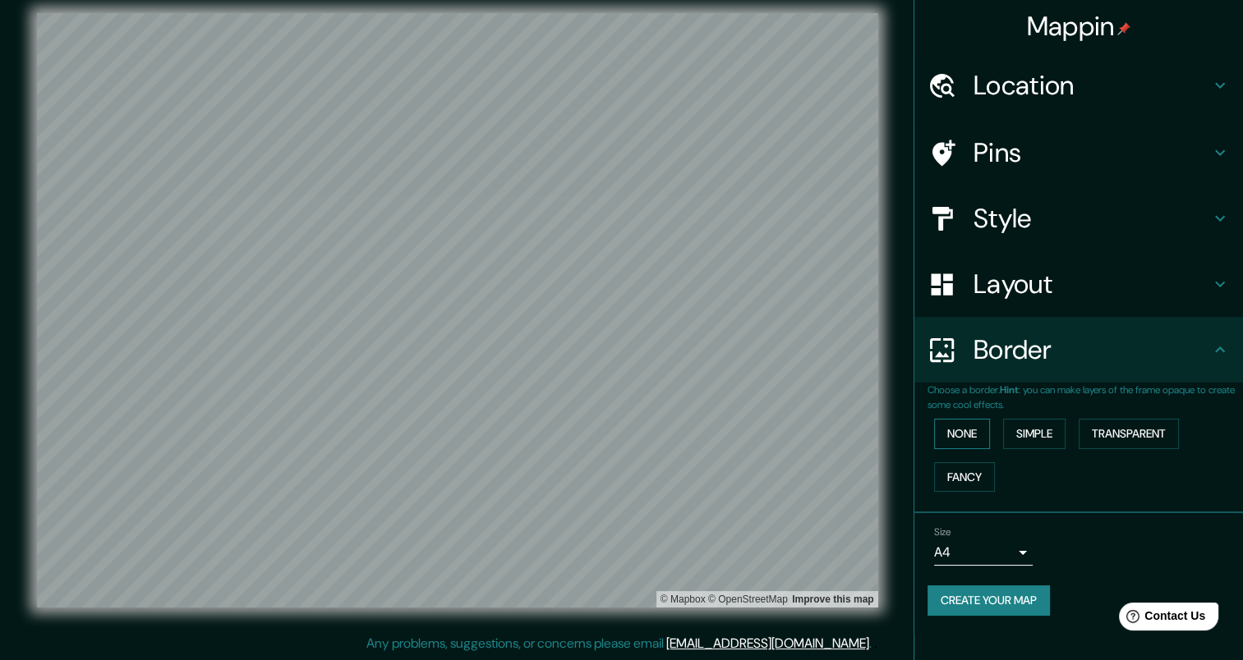
click at [968, 439] on button "None" at bounding box center [962, 434] width 56 height 30
click at [1029, 431] on button "Simple" at bounding box center [1034, 434] width 62 height 30
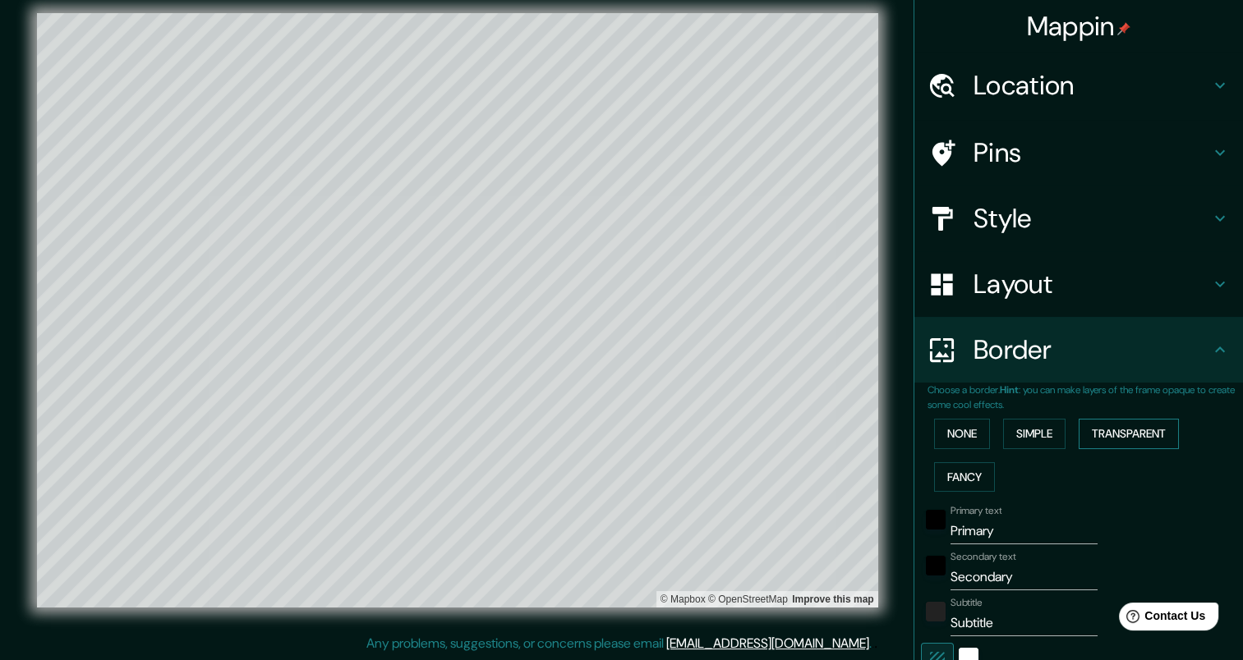
click at [1129, 425] on button "Transparent" at bounding box center [1129, 434] width 100 height 30
click at [948, 479] on button "Fancy" at bounding box center [964, 477] width 61 height 30
click at [1096, 430] on button "Transparent" at bounding box center [1129, 434] width 100 height 30
click at [953, 481] on button "Fancy" at bounding box center [964, 477] width 61 height 30
click at [1130, 421] on button "Transparent" at bounding box center [1129, 434] width 100 height 30
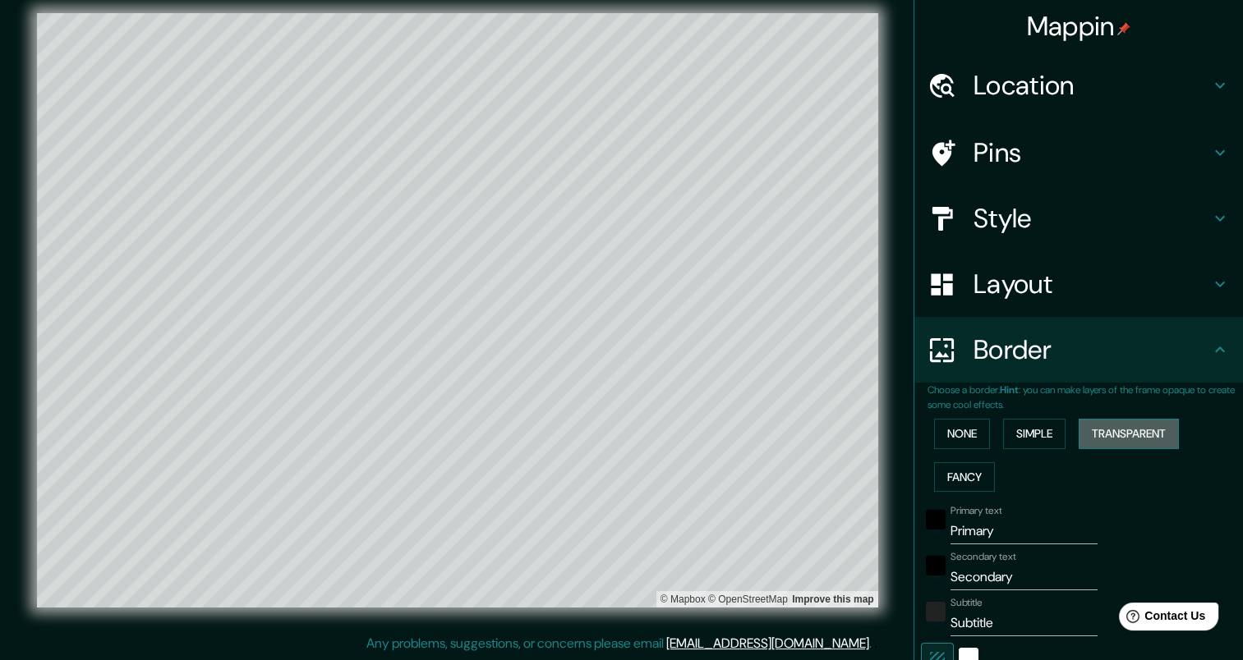
click at [1130, 421] on button "Transparent" at bounding box center [1129, 434] width 100 height 30
type input "492"
type input "82"
click at [934, 444] on button "None" at bounding box center [962, 434] width 56 height 30
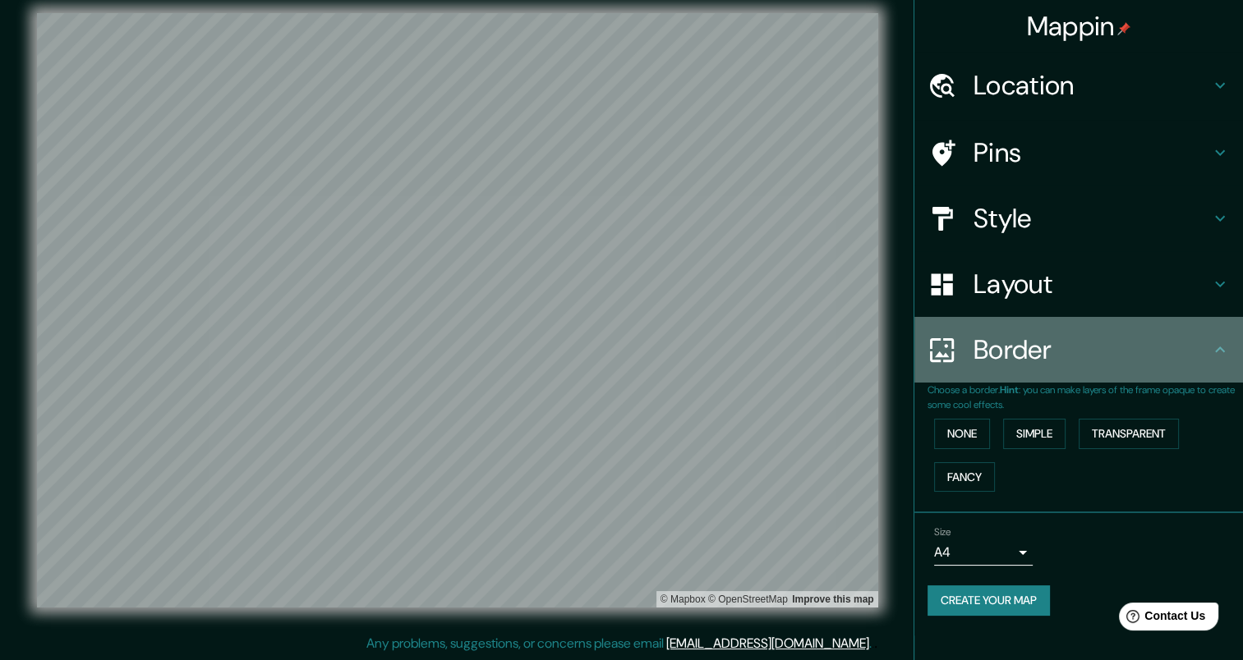
click at [1018, 343] on h4 "Border" at bounding box center [1091, 350] width 237 height 33
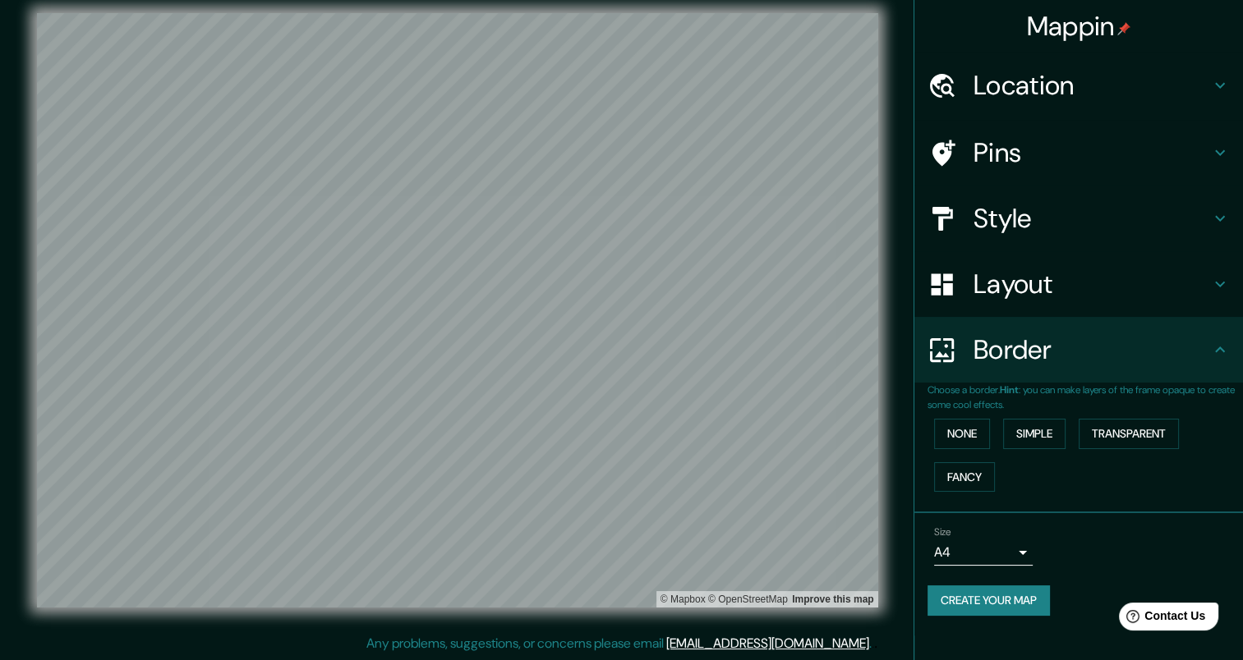
click at [1010, 355] on h4 "Border" at bounding box center [1091, 350] width 237 height 33
click at [988, 540] on body "Mappin Location [GEOGRAPHIC_DATA], [GEOGRAPHIC_DATA][PERSON_NAME], [GEOGRAPHIC_…" at bounding box center [621, 317] width 1243 height 660
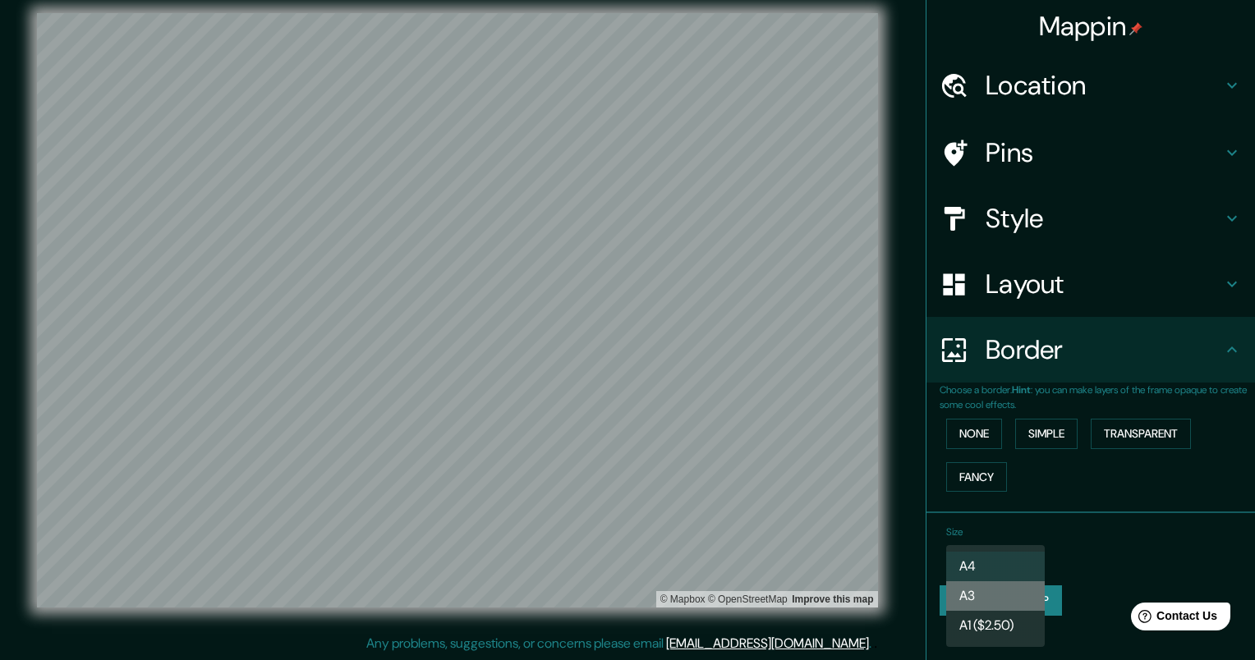
click at [987, 593] on li "A3" at bounding box center [995, 597] width 99 height 30
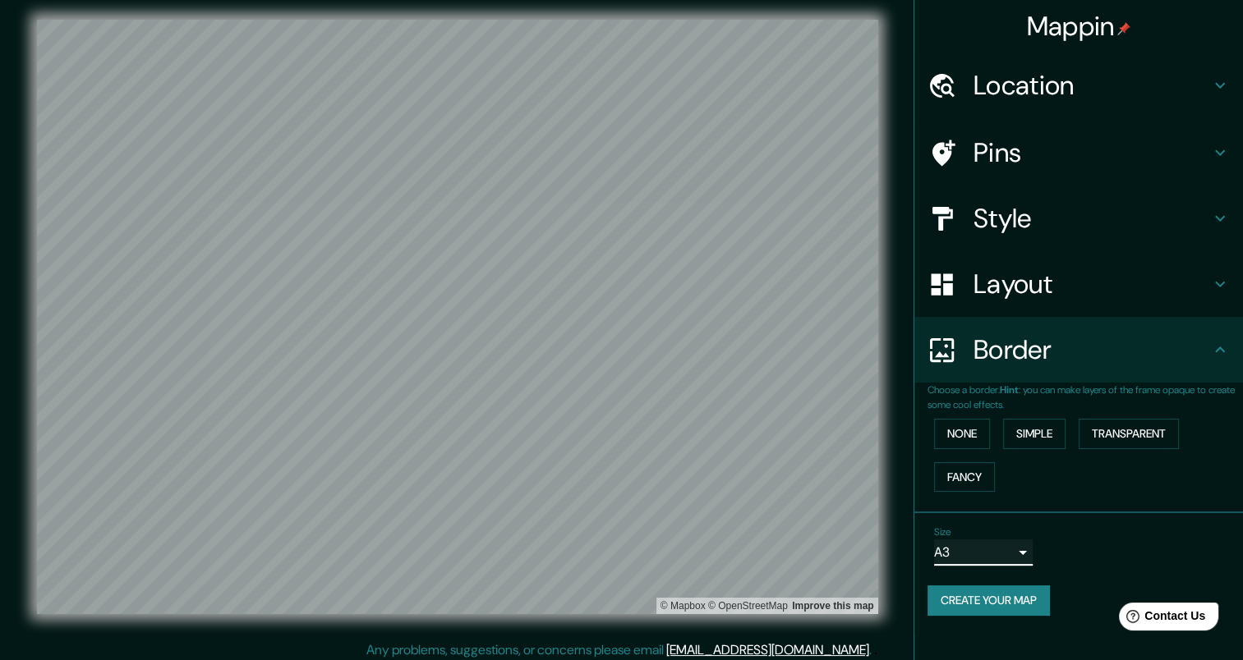
scroll to position [0, 0]
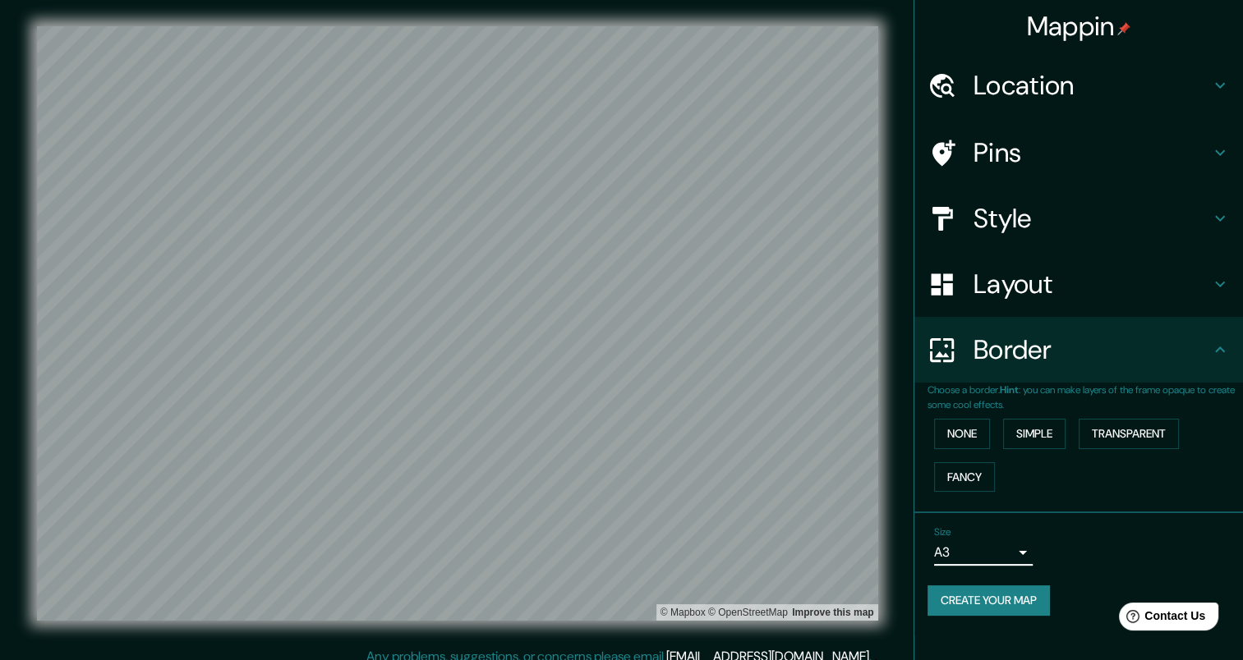
click at [1028, 228] on h4 "Style" at bounding box center [1091, 218] width 237 height 33
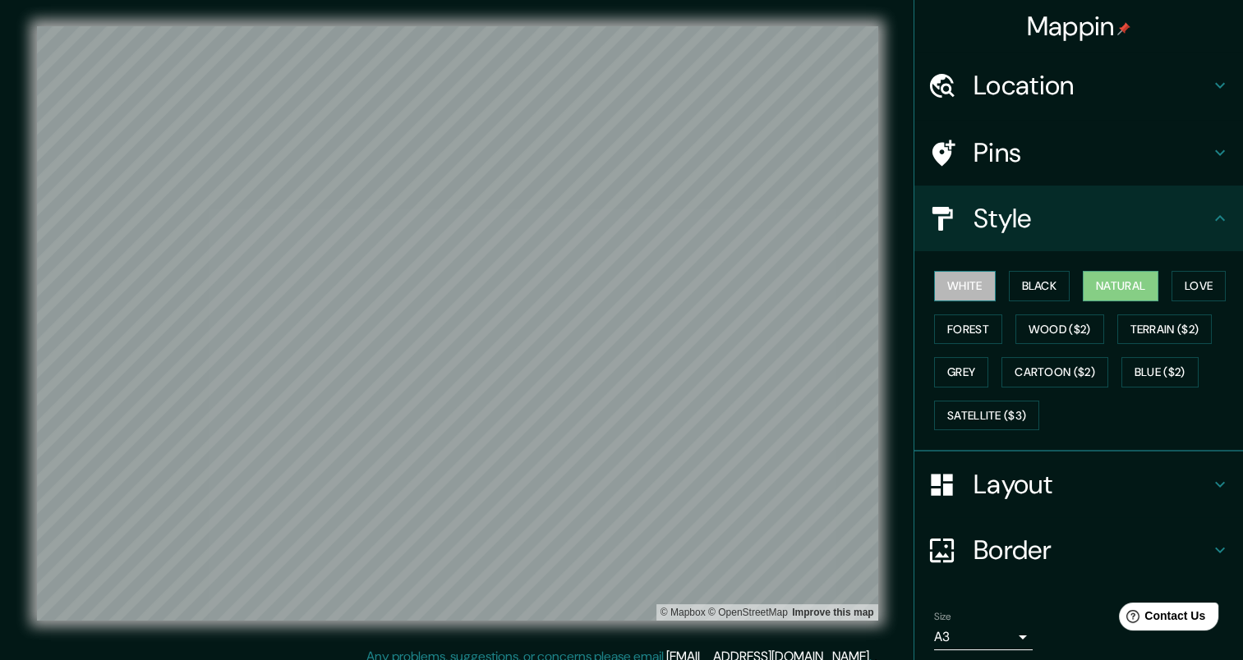
click at [943, 286] on button "White" at bounding box center [965, 286] width 62 height 30
click at [1096, 287] on button "Natural" at bounding box center [1121, 286] width 76 height 30
click at [976, 291] on button "White" at bounding box center [965, 286] width 62 height 30
click at [1127, 279] on button "Natural" at bounding box center [1121, 286] width 76 height 30
click at [965, 292] on button "White" at bounding box center [965, 286] width 62 height 30
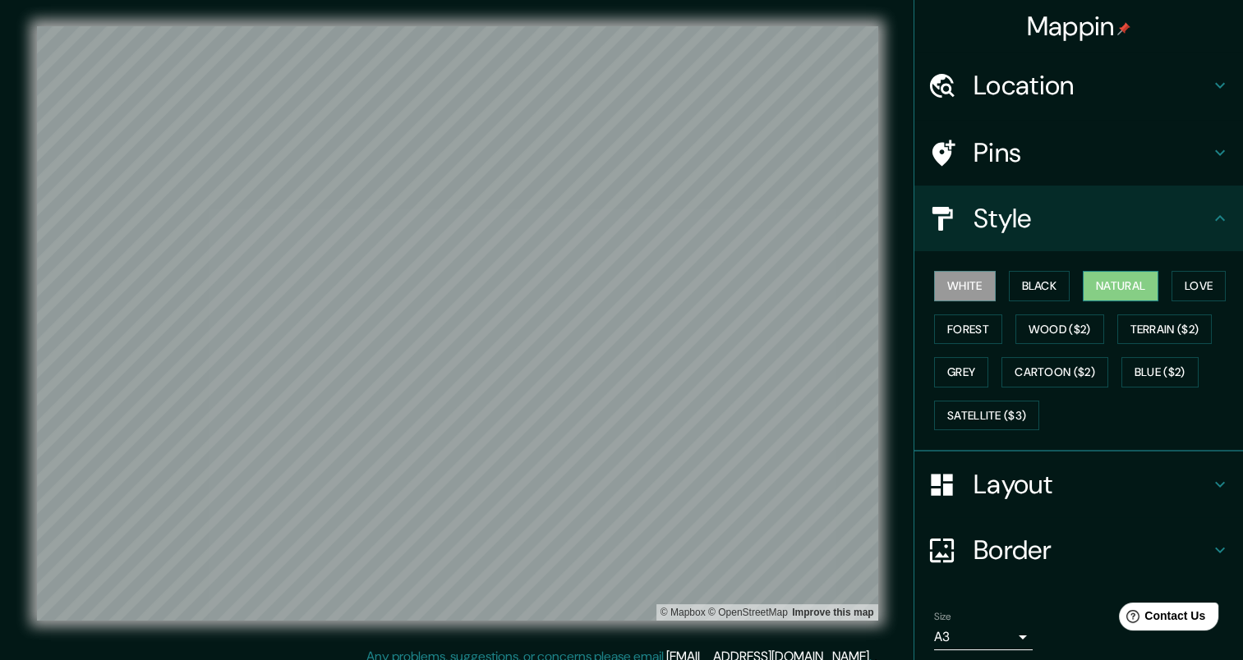
click at [1088, 271] on button "Natural" at bounding box center [1121, 286] width 76 height 30
drag, startPoint x: 558, startPoint y: 439, endPoint x: 546, endPoint y: 421, distance: 22.1
click at [551, 422] on div at bounding box center [547, 415] width 13 height 13
click at [563, 421] on div at bounding box center [559, 425] width 13 height 13
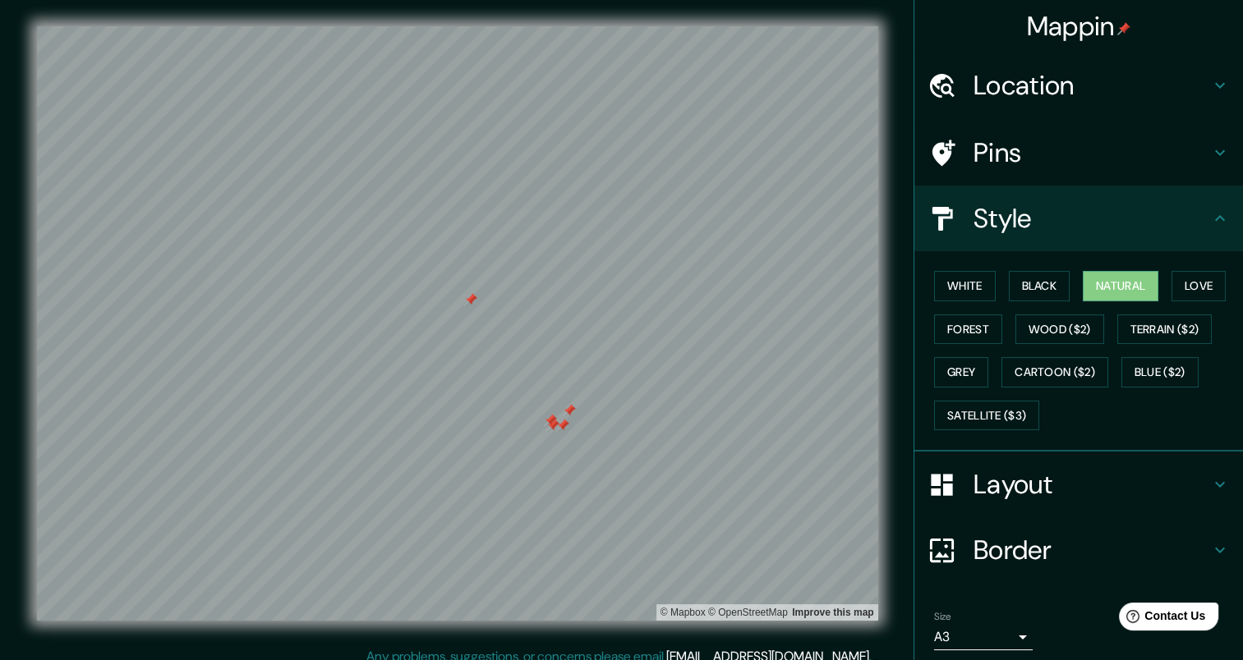
click at [564, 424] on div at bounding box center [562, 425] width 13 height 13
click at [570, 414] on div at bounding box center [569, 410] width 13 height 13
click at [551, 430] on div at bounding box center [552, 425] width 13 height 13
click at [550, 425] on div at bounding box center [550, 420] width 13 height 13
click at [472, 301] on div at bounding box center [470, 299] width 13 height 13
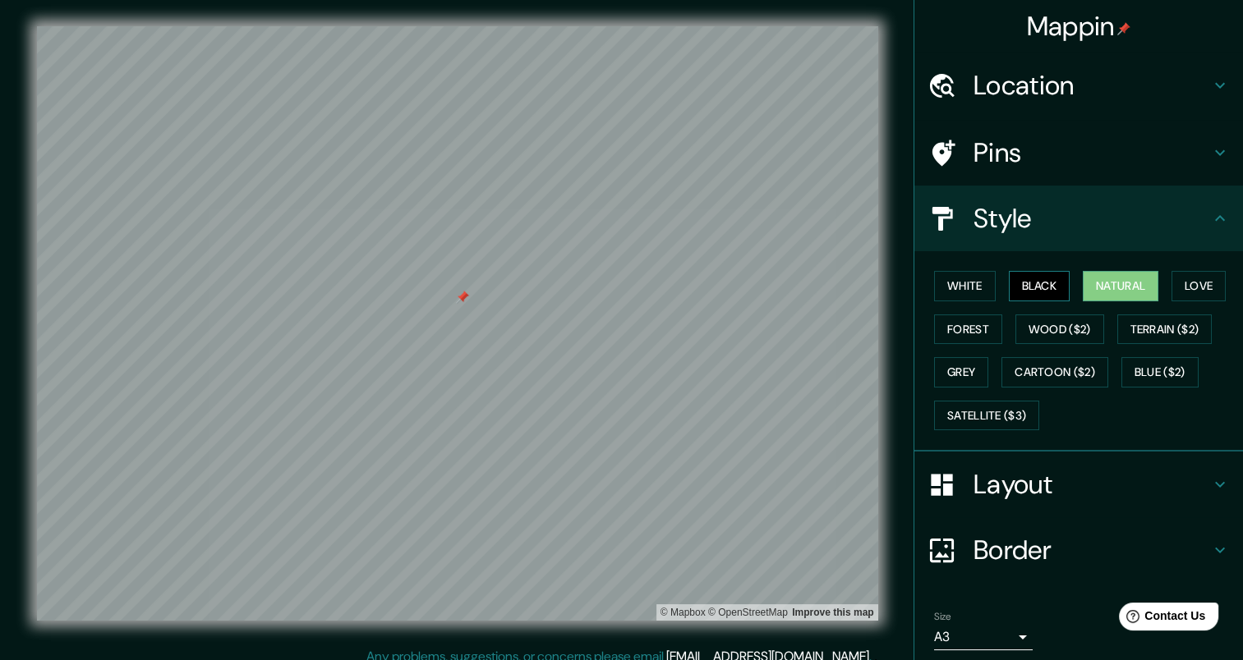
click at [1013, 279] on button "Black" at bounding box center [1040, 286] width 62 height 30
click at [955, 278] on button "White" at bounding box center [965, 286] width 62 height 30
click at [1118, 283] on button "Natural" at bounding box center [1121, 286] width 76 height 30
click at [968, 283] on button "White" at bounding box center [965, 286] width 62 height 30
click at [1124, 278] on button "Natural" at bounding box center [1121, 286] width 76 height 30
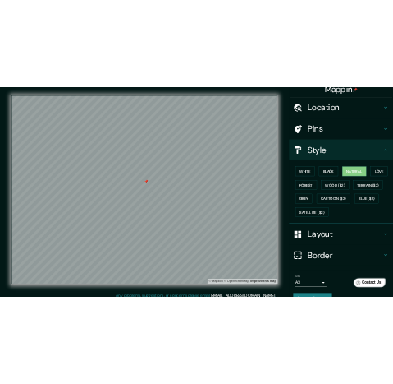
scroll to position [57, 0]
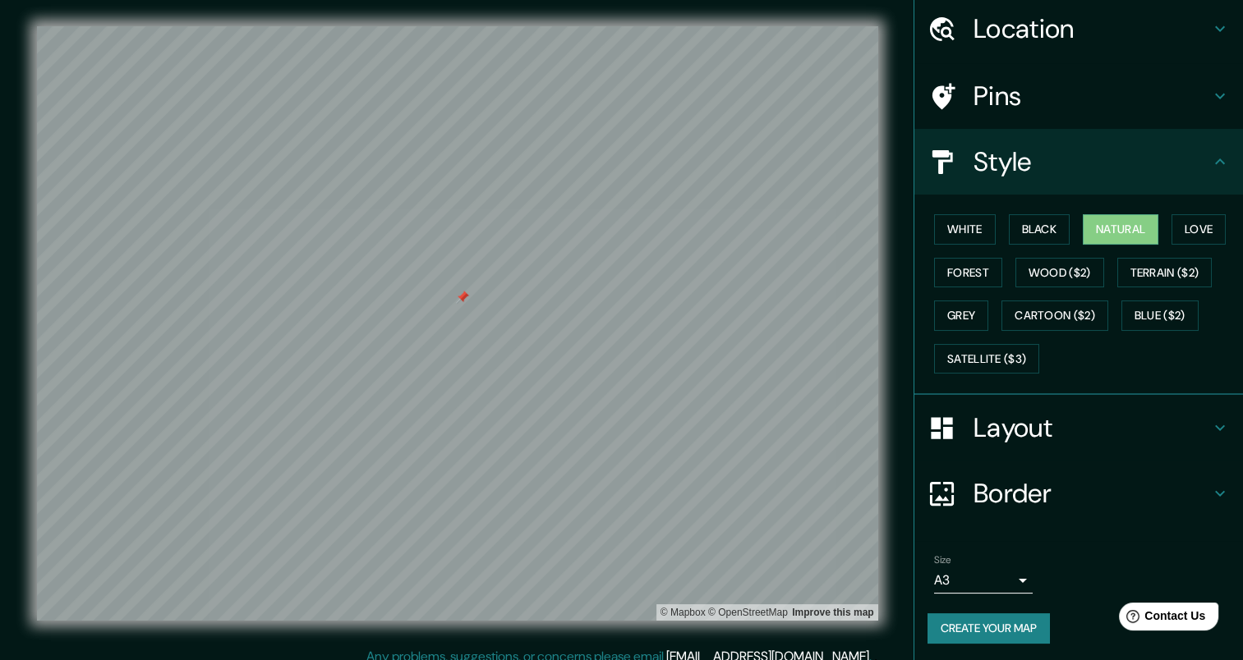
click at [959, 614] on button "Create your map" at bounding box center [988, 629] width 122 height 30
click at [986, 619] on button "Create your map" at bounding box center [988, 629] width 122 height 30
click at [966, 623] on button "Create your map" at bounding box center [988, 629] width 122 height 30
click at [1148, 555] on div "Size A3 a4" at bounding box center [1078, 574] width 302 height 53
click at [1027, 625] on div "Create your map" at bounding box center [1078, 629] width 302 height 30
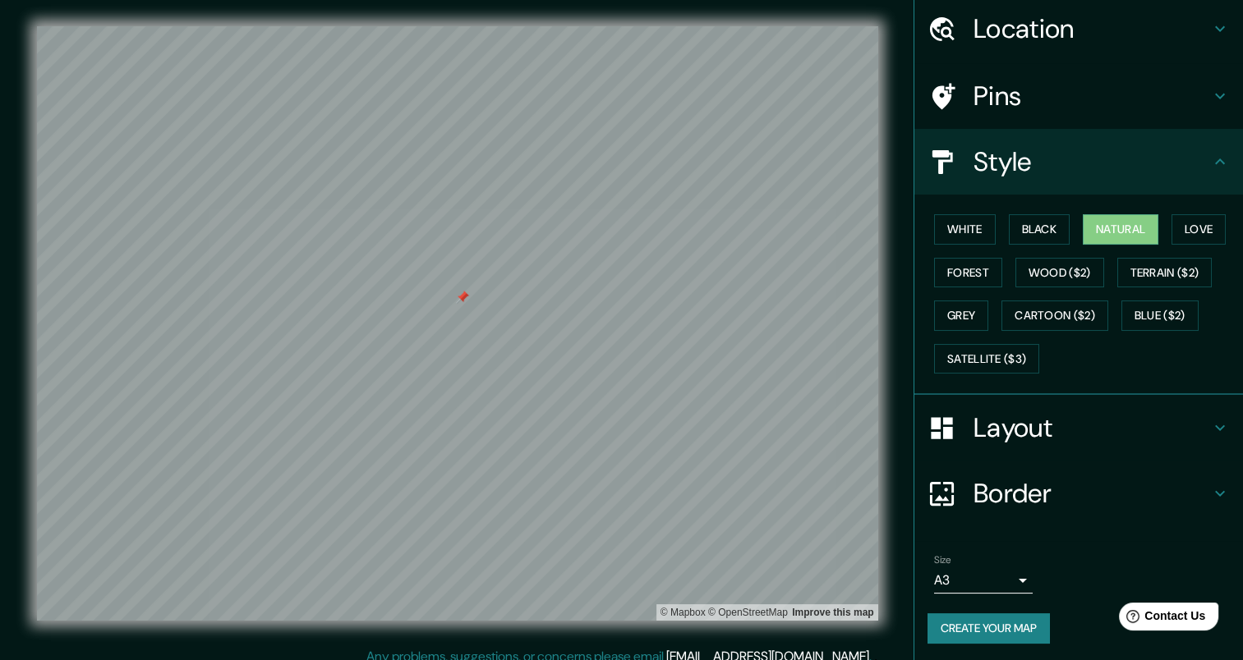
click at [981, 614] on button "Create your map" at bounding box center [988, 629] width 122 height 30
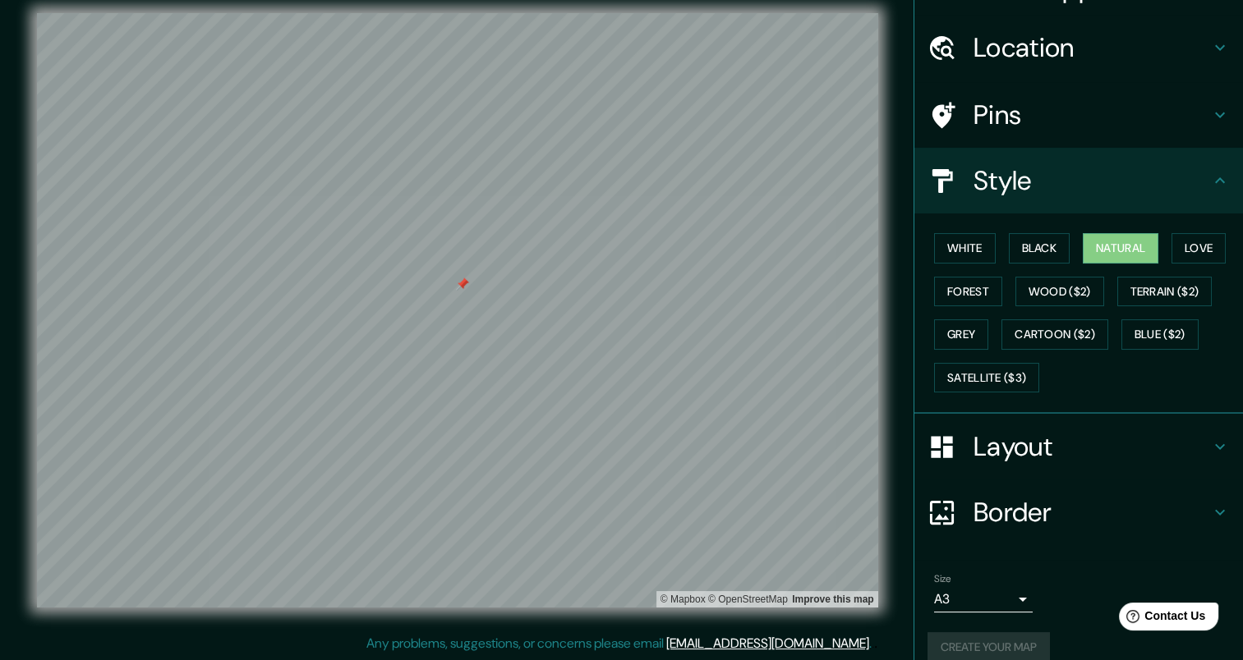
scroll to position [0, 0]
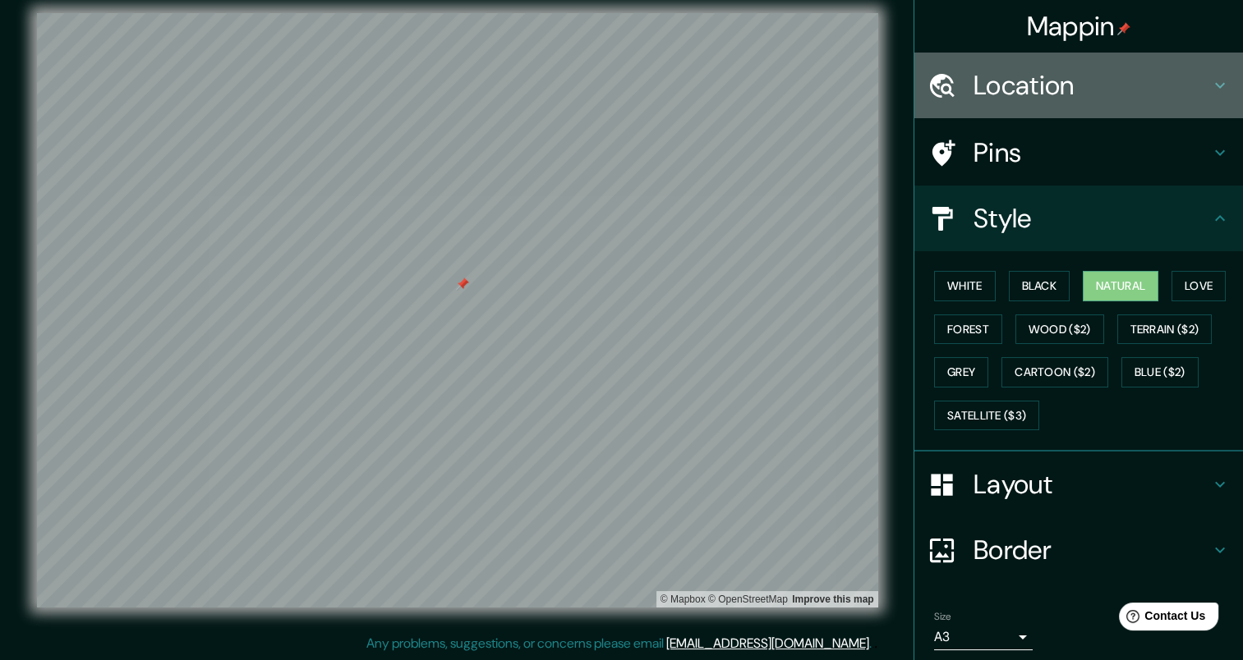
click at [1134, 77] on h4 "Location" at bounding box center [1091, 85] width 237 height 33
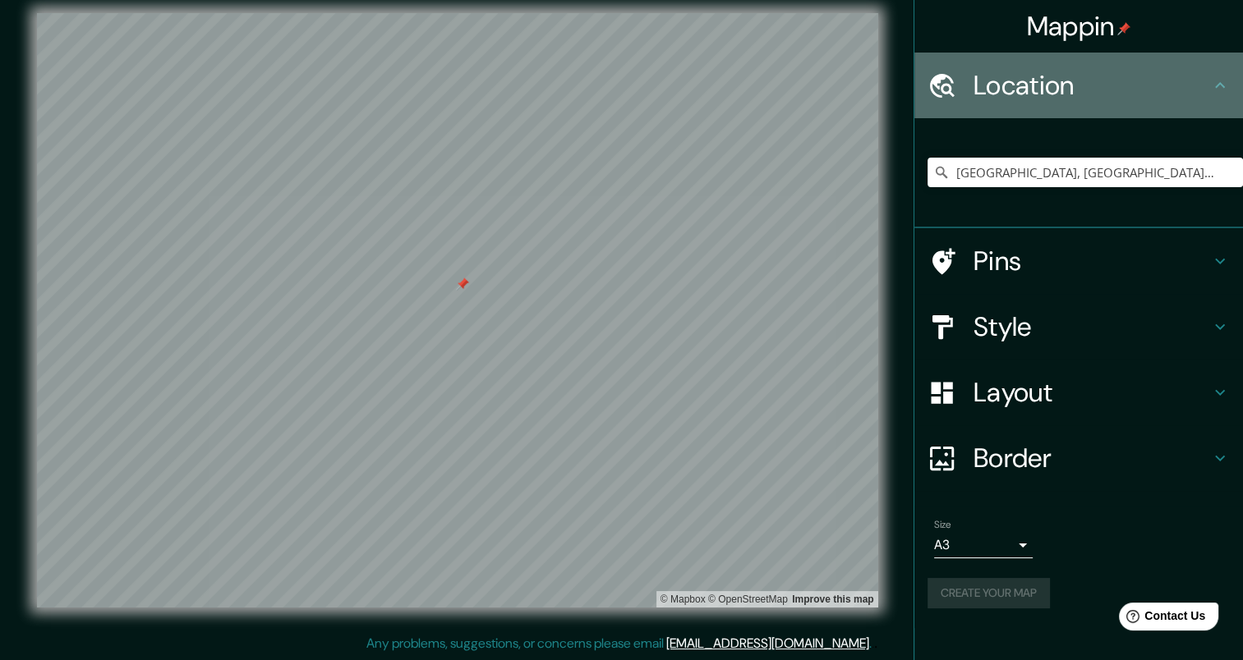
click at [1134, 77] on h4 "Location" at bounding box center [1091, 85] width 237 height 33
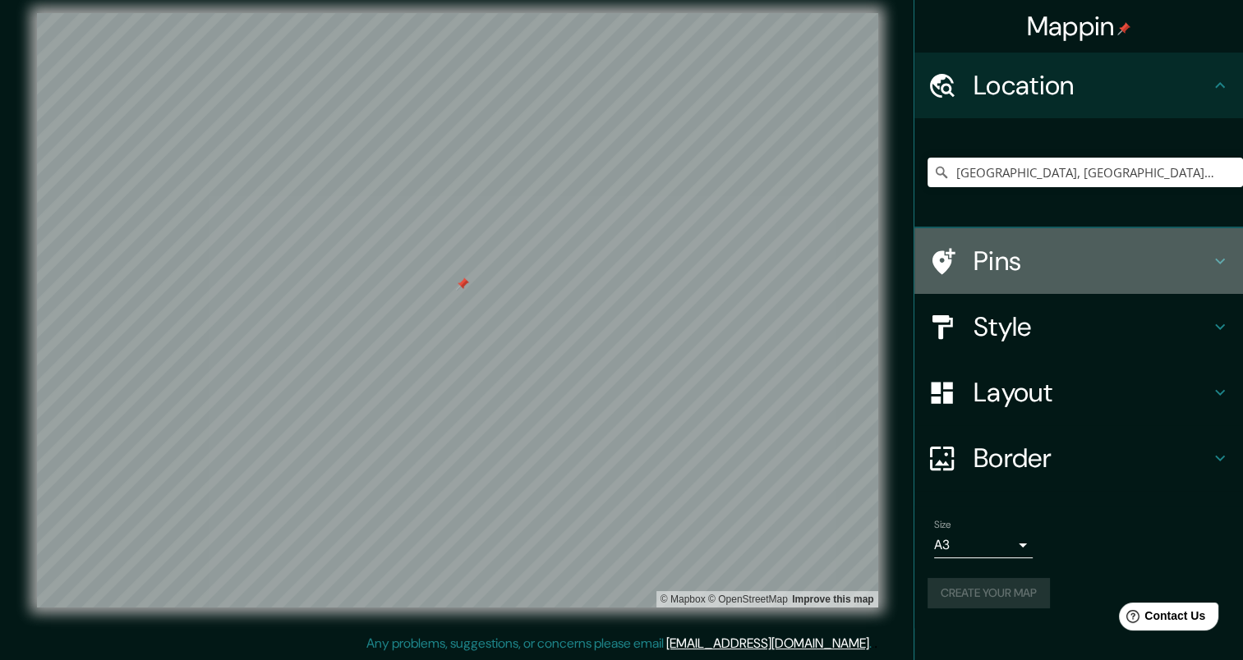
click at [1102, 253] on h4 "Pins" at bounding box center [1091, 261] width 237 height 33
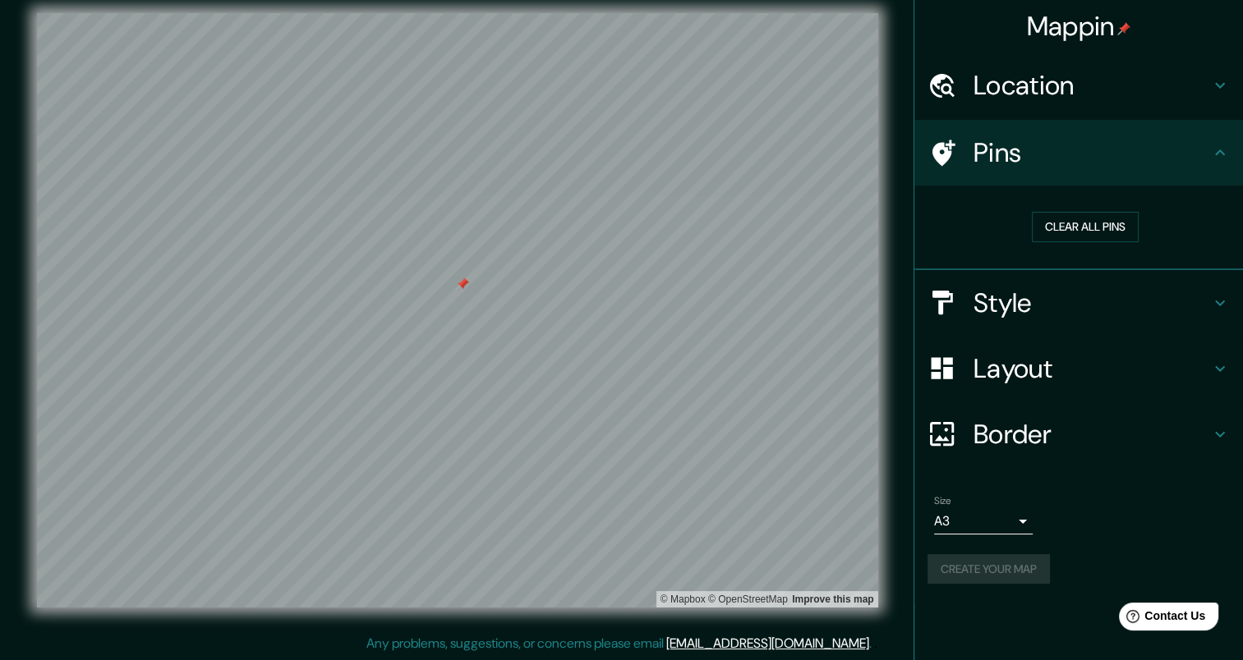
click at [1084, 297] on h4 "Style" at bounding box center [1091, 303] width 237 height 33
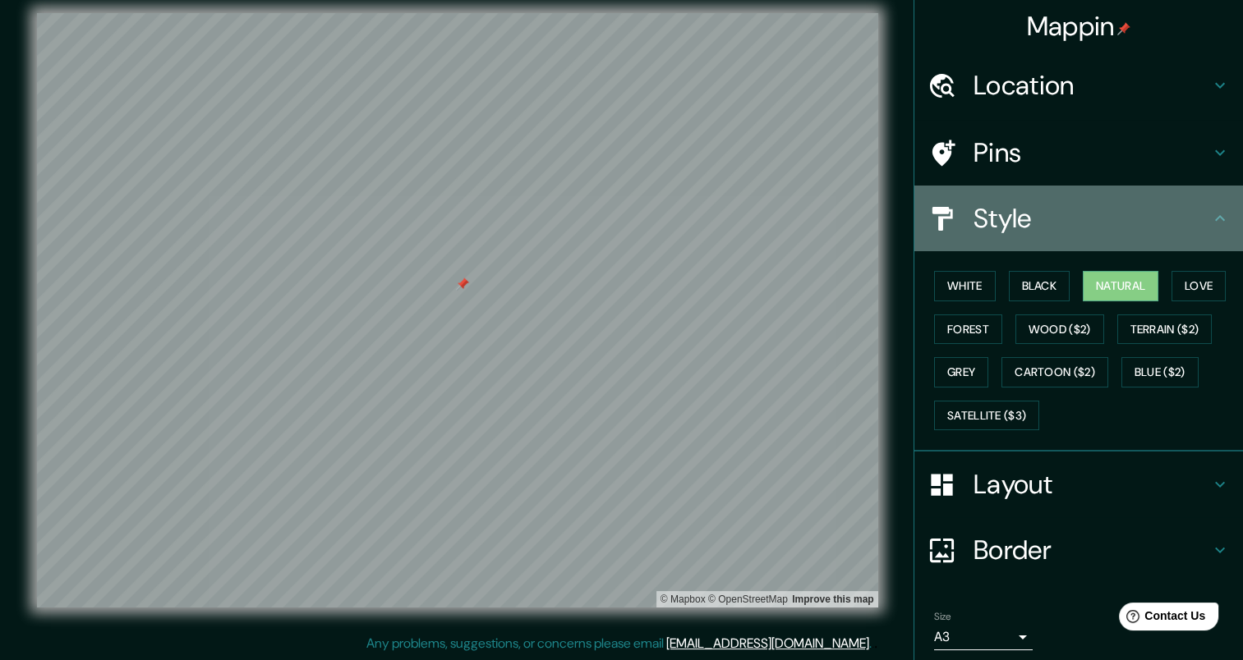
click at [1065, 220] on h4 "Style" at bounding box center [1091, 218] width 237 height 33
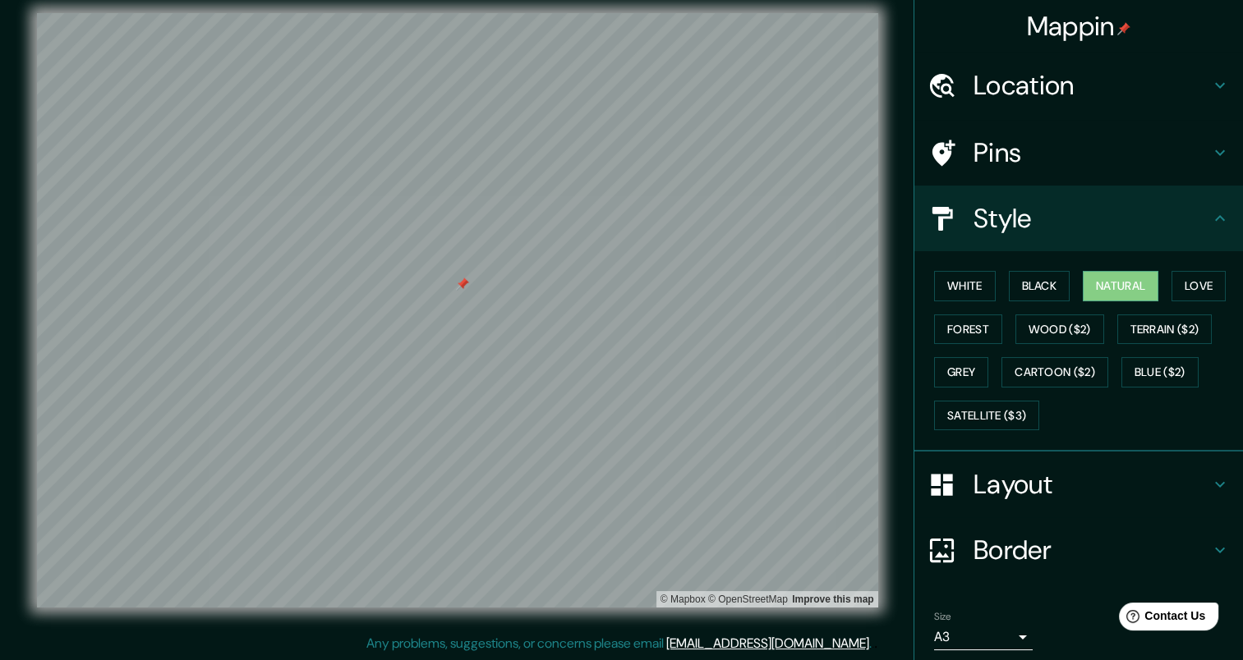
click at [1141, 142] on h4 "Pins" at bounding box center [1091, 152] width 237 height 33
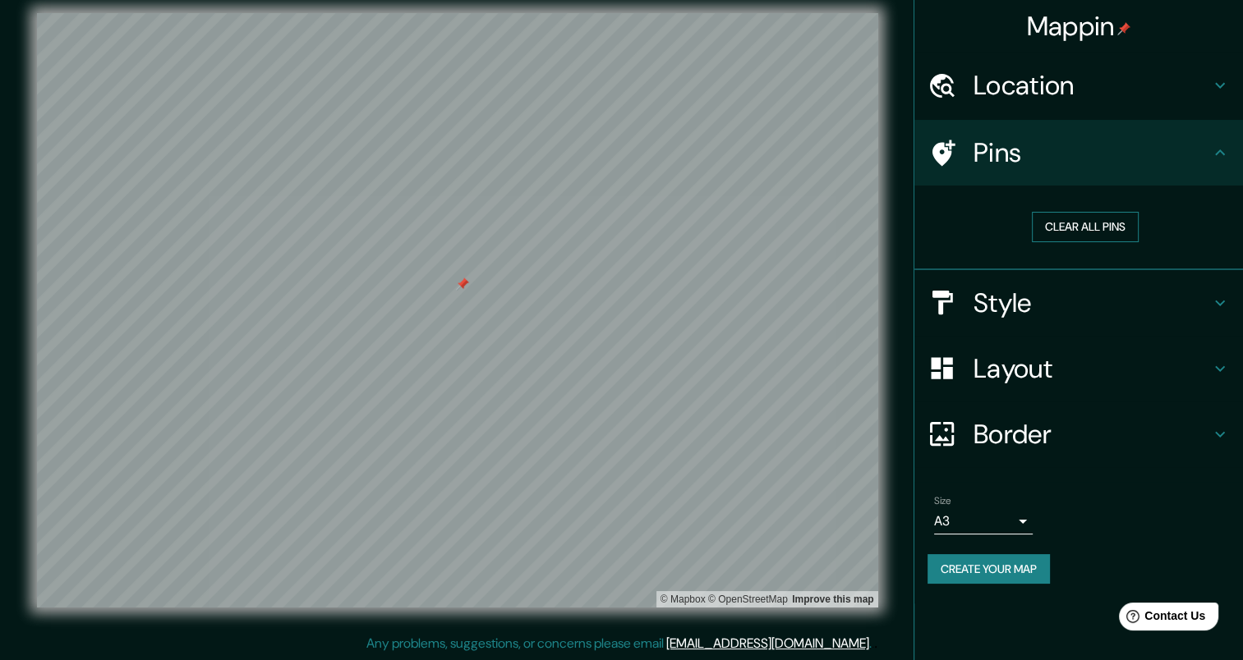
click at [1075, 223] on button "Clear all pins" at bounding box center [1085, 227] width 107 height 30
click at [1134, 149] on h4 "Pins" at bounding box center [1091, 152] width 237 height 33
click at [1082, 325] on div "Style" at bounding box center [1078, 303] width 329 height 66
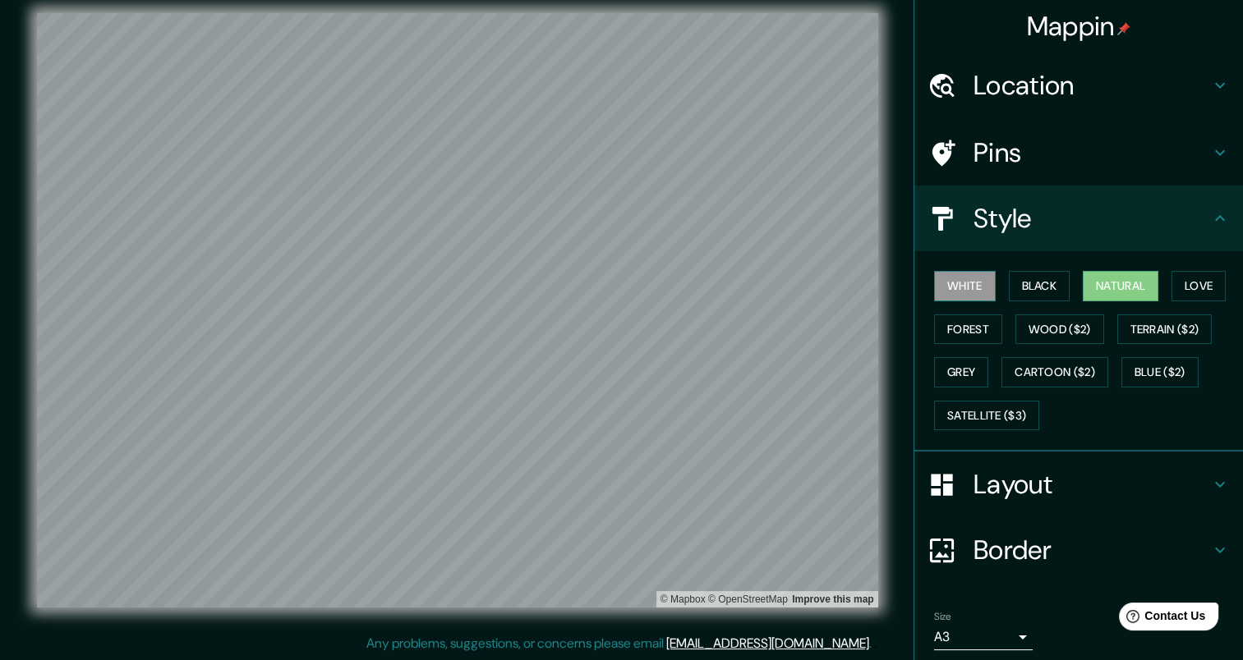
click at [964, 290] on button "White" at bounding box center [965, 286] width 62 height 30
click at [1085, 288] on button "Natural" at bounding box center [1121, 286] width 76 height 30
click at [1055, 228] on h4 "Style" at bounding box center [1091, 218] width 237 height 33
click at [1175, 486] on h4 "Layout" at bounding box center [1091, 484] width 237 height 33
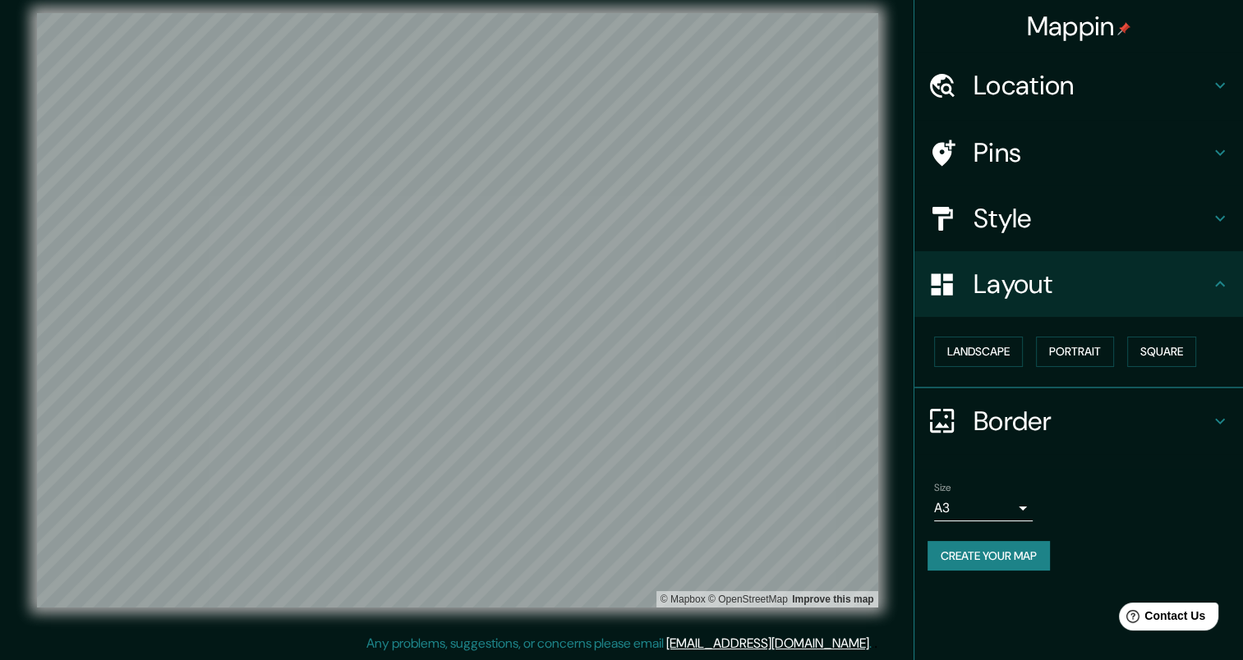
click at [1031, 411] on h4 "Border" at bounding box center [1091, 421] width 237 height 33
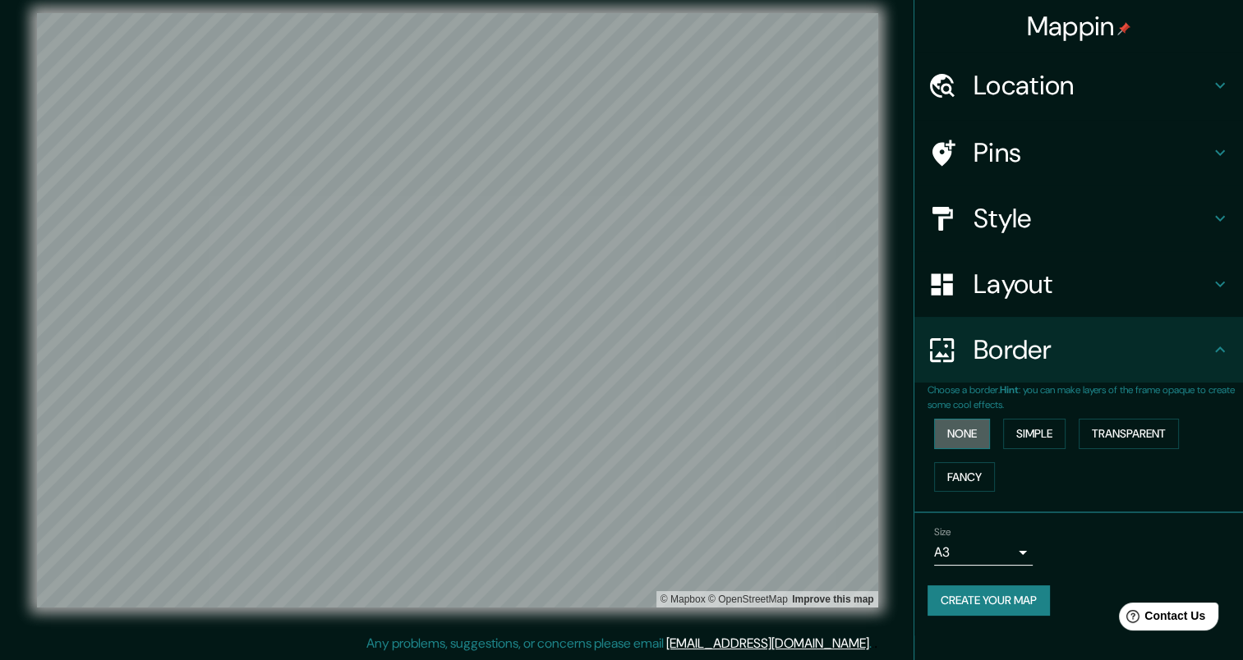
click at [971, 435] on button "None" at bounding box center [962, 434] width 56 height 30
click at [992, 539] on body "Mappin Location [GEOGRAPHIC_DATA], [GEOGRAPHIC_DATA][PERSON_NAME], [GEOGRAPHIC_…" at bounding box center [621, 317] width 1243 height 660
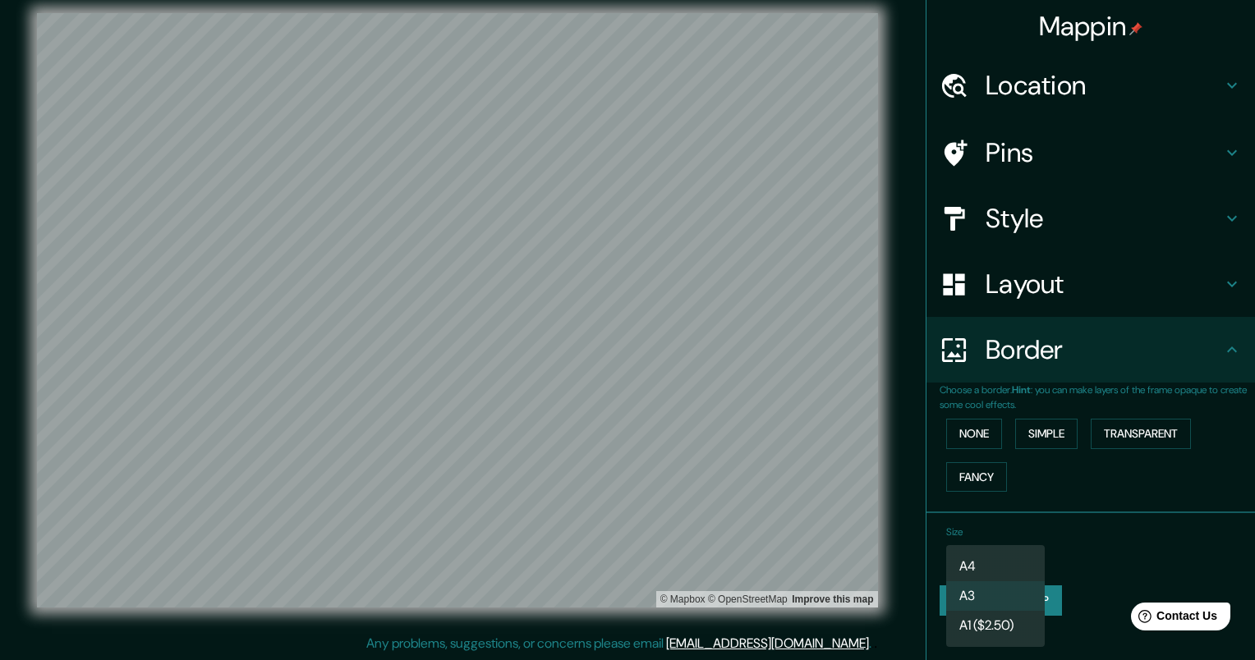
click at [982, 561] on li "A4" at bounding box center [995, 567] width 99 height 30
type input "single"
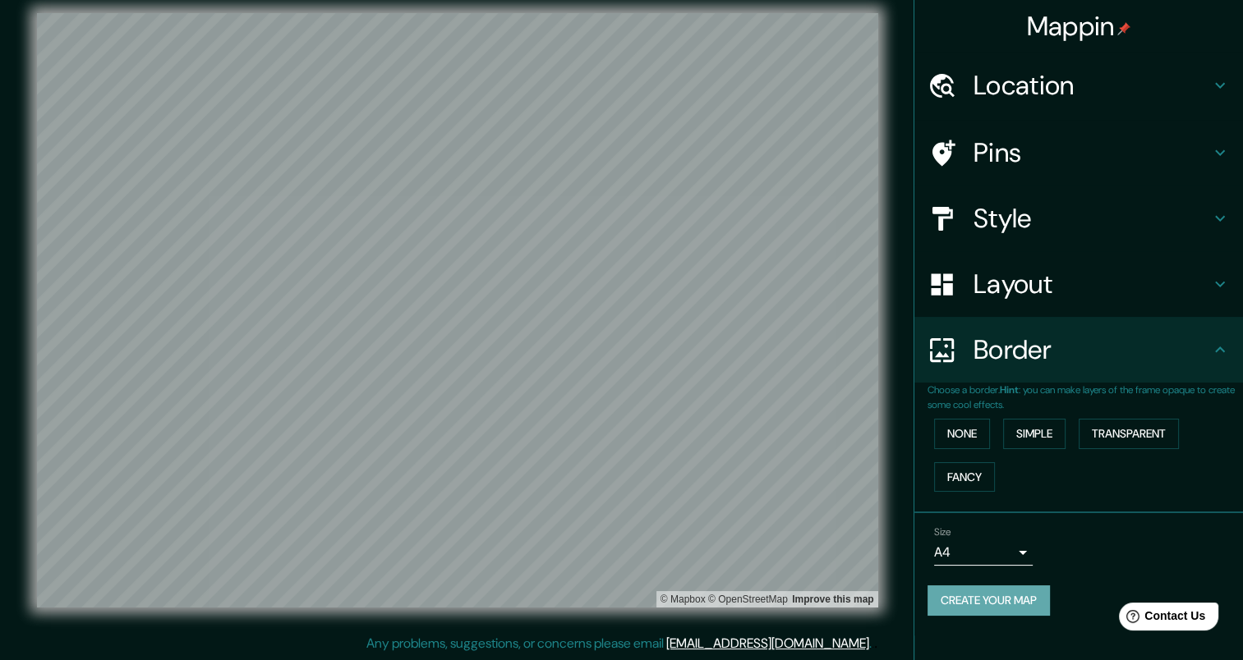
click at [978, 601] on button "Create your map" at bounding box center [988, 601] width 122 height 30
click at [980, 596] on button "Create your map" at bounding box center [988, 601] width 122 height 30
click at [496, 378] on div at bounding box center [496, 376] width 13 height 13
click at [997, 499] on div "Choose a border. Hint : you can make layers of the frame opaque to create some …" at bounding box center [1078, 448] width 329 height 131
click at [965, 472] on button "Fancy" at bounding box center [964, 477] width 61 height 30
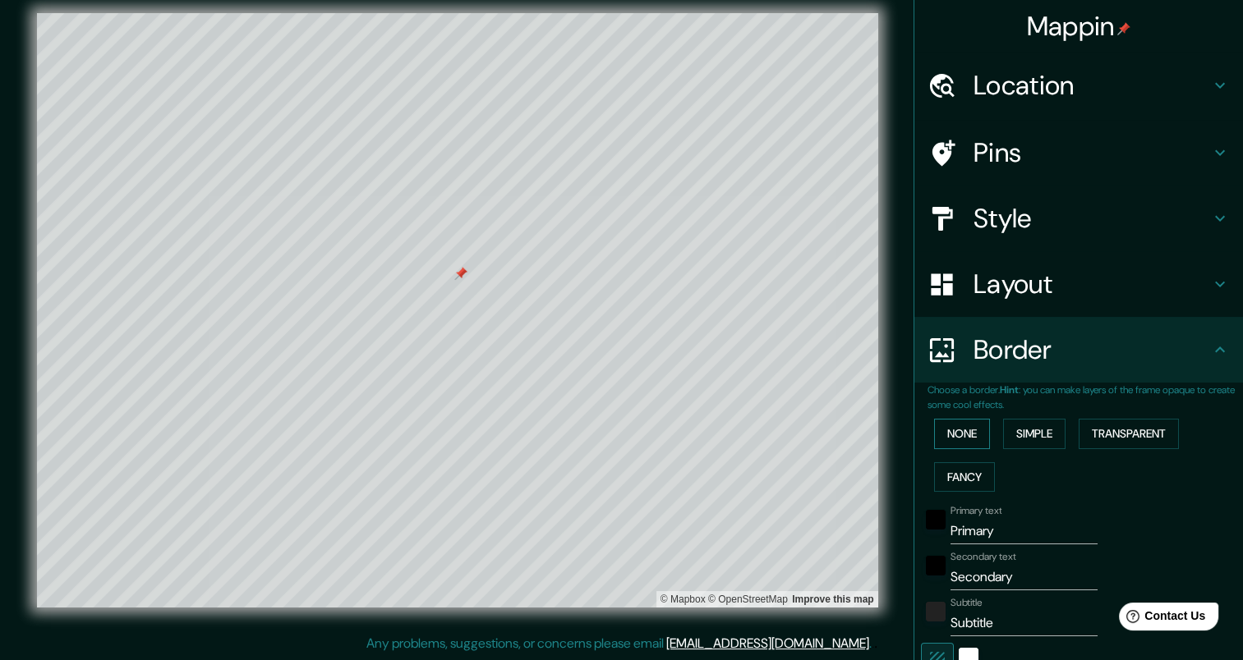
click at [960, 442] on button "None" at bounding box center [962, 434] width 56 height 30
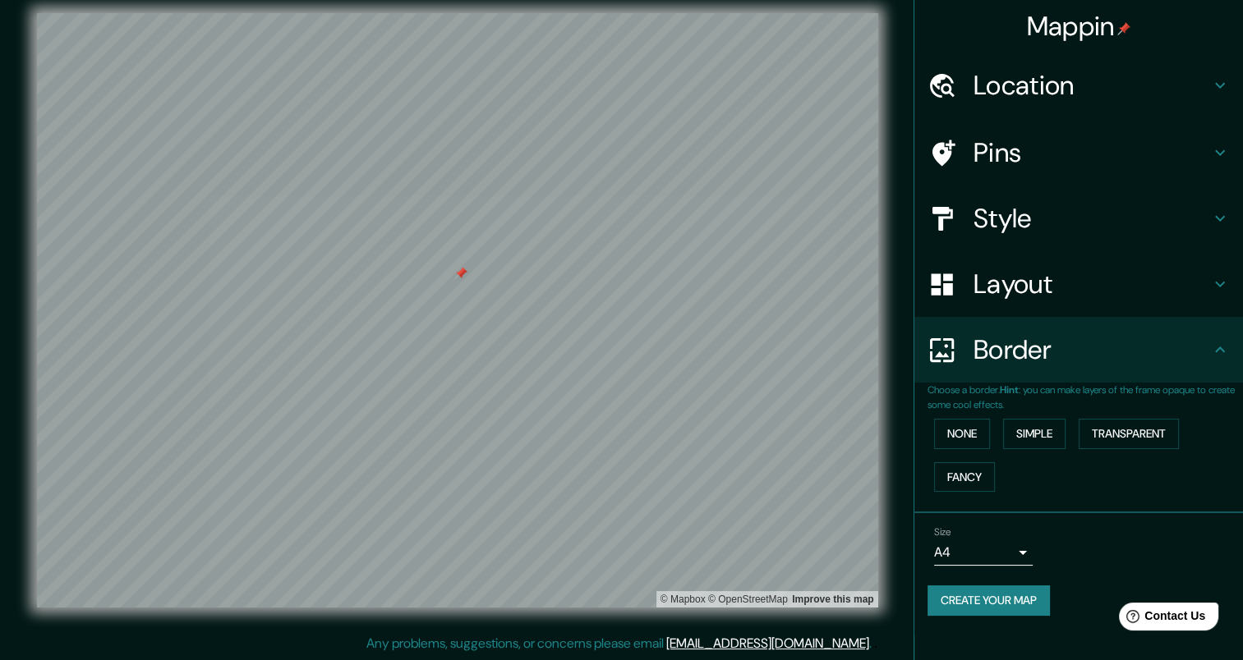
click at [979, 601] on button "Create your map" at bounding box center [988, 601] width 122 height 30
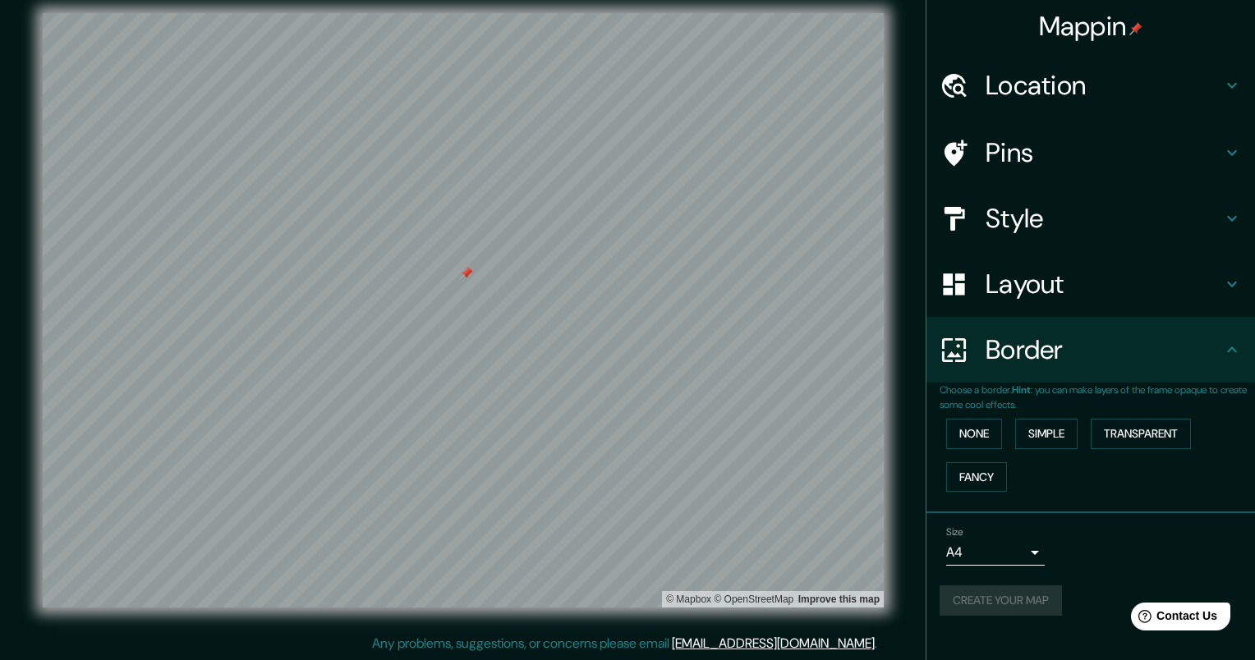
click at [986, 555] on body "Mappin Location [GEOGRAPHIC_DATA], [GEOGRAPHIC_DATA][PERSON_NAME], [GEOGRAPHIC_…" at bounding box center [627, 317] width 1255 height 660
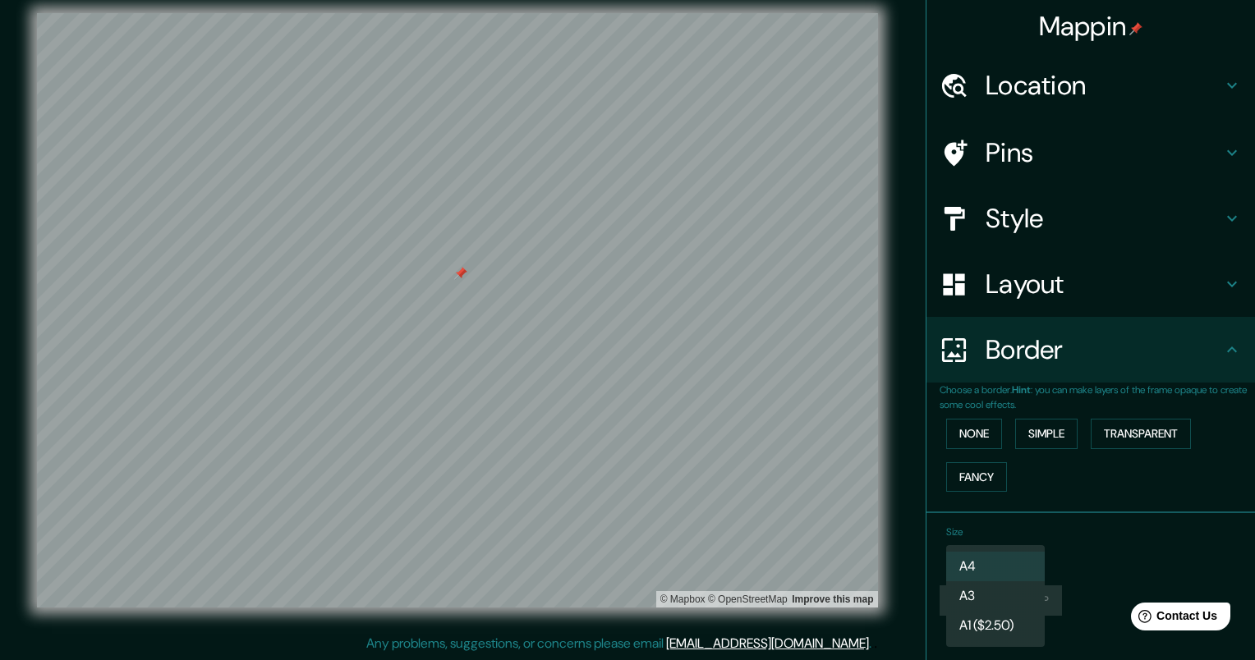
click at [1097, 552] on div at bounding box center [627, 330] width 1255 height 660
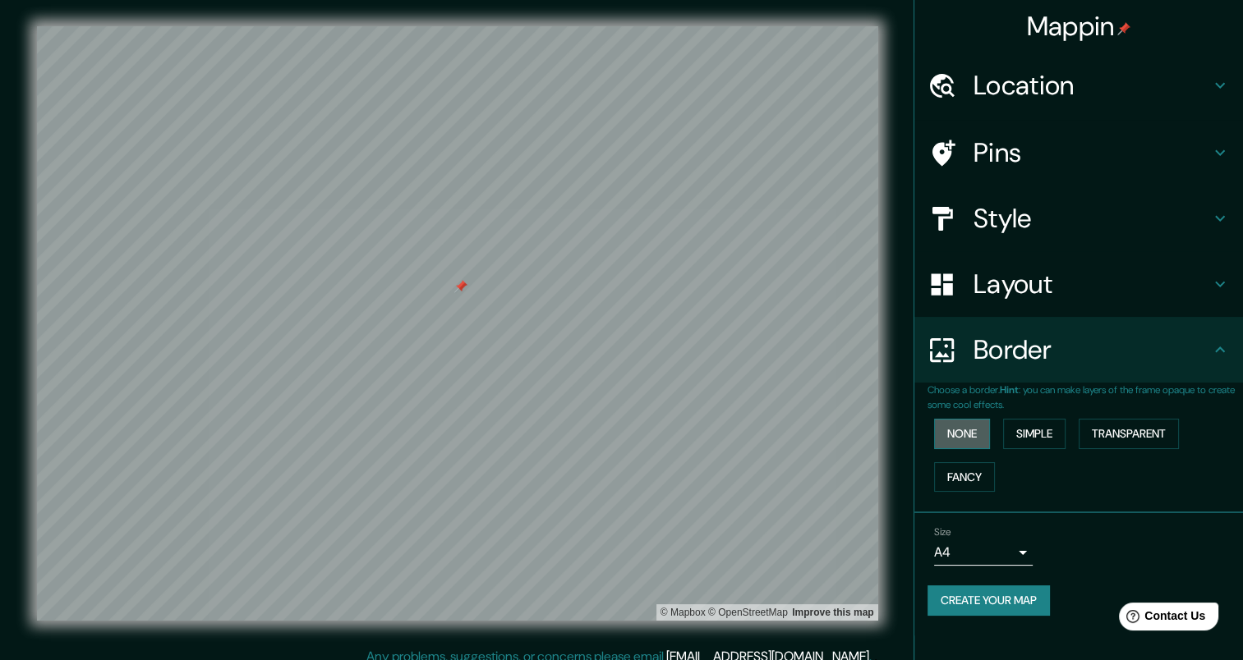
click at [967, 419] on button "None" at bounding box center [962, 434] width 56 height 30
click at [986, 353] on h4 "Border" at bounding box center [1091, 350] width 237 height 33
click at [1179, 342] on h4 "Border" at bounding box center [1091, 350] width 237 height 33
click at [1232, 352] on div "Border" at bounding box center [1078, 350] width 329 height 66
click at [1015, 621] on div "Size A4 single Create your map" at bounding box center [1078, 574] width 302 height 109
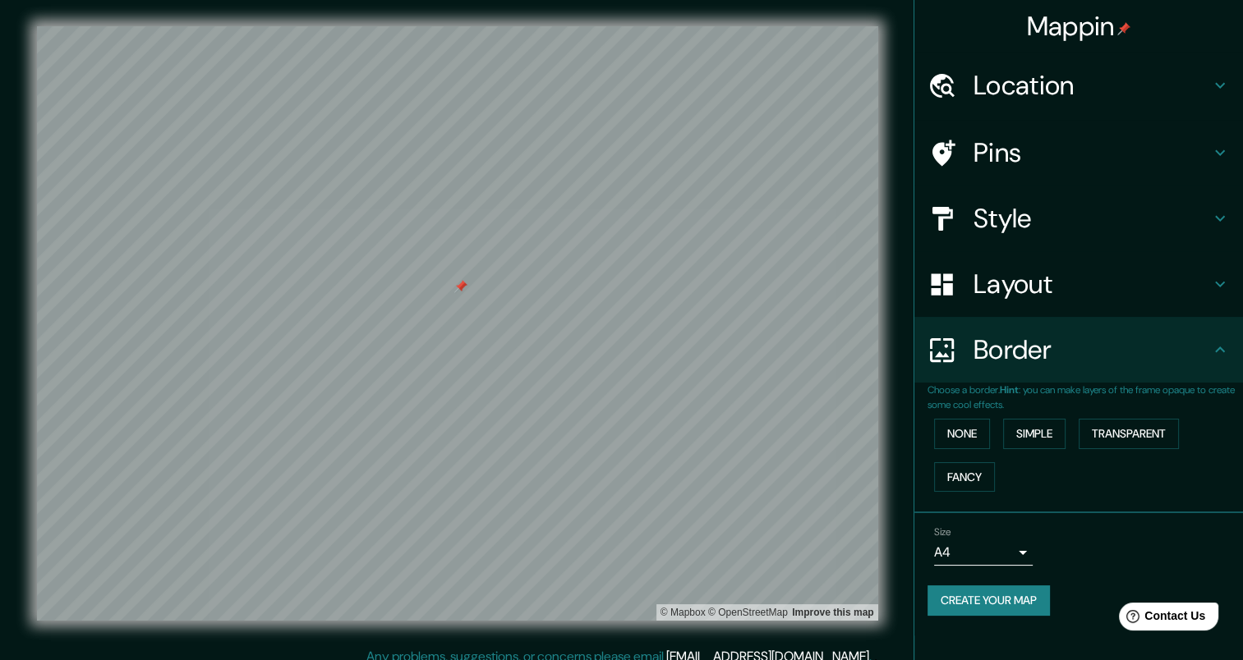
click at [1012, 609] on button "Create your map" at bounding box center [988, 601] width 122 height 30
